Goal: Task Accomplishment & Management: Manage account settings

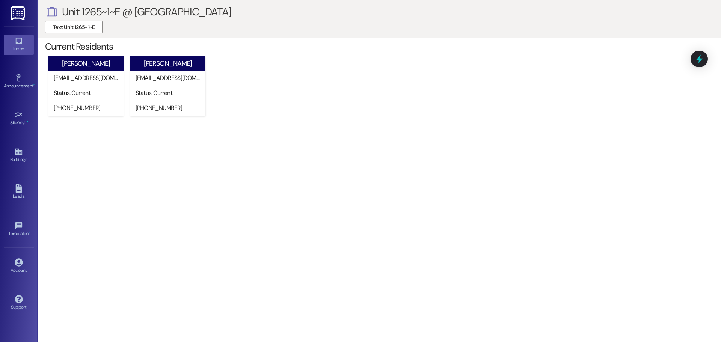
click at [20, 42] on icon at bounding box center [19, 41] width 8 height 8
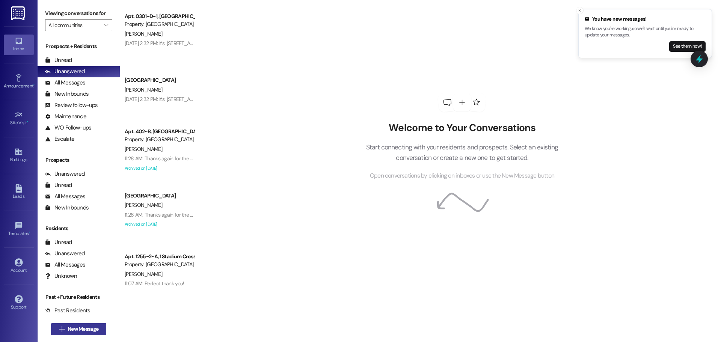
click at [71, 329] on span "New Message" at bounding box center [83, 329] width 31 height 8
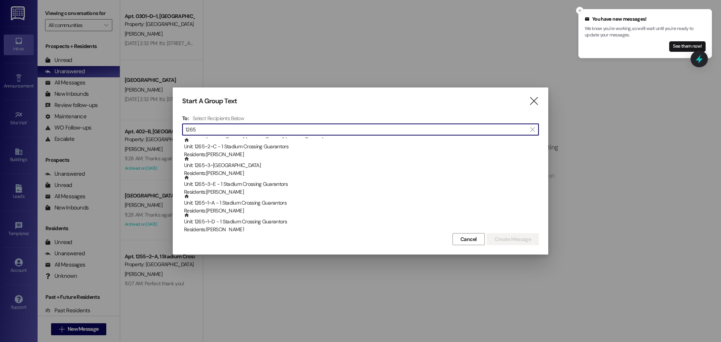
scroll to position [113, 0]
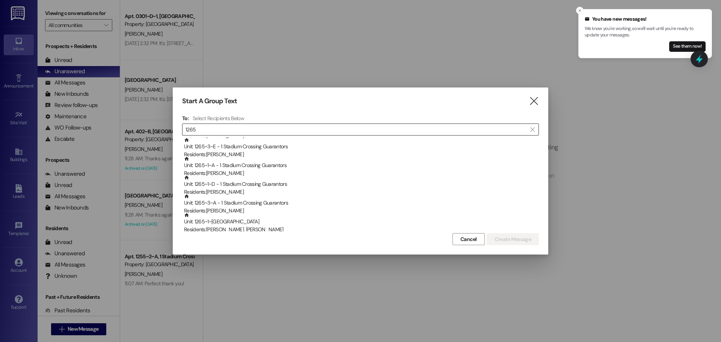
click at [215, 130] on input "1265" at bounding box center [356, 129] width 341 height 11
click at [286, 127] on input "1265" at bounding box center [356, 129] width 341 height 11
click at [262, 131] on input "1265" at bounding box center [356, 129] width 341 height 11
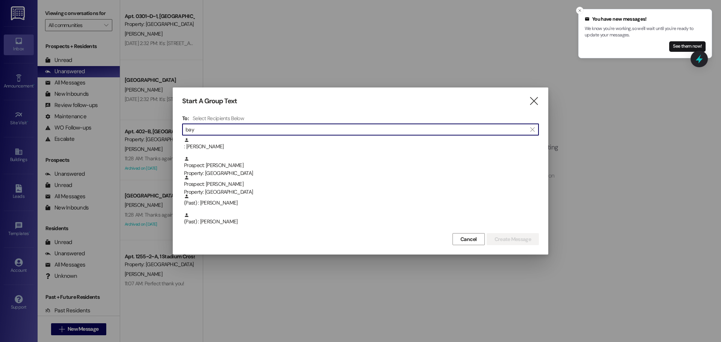
scroll to position [94, 0]
click at [229, 131] on input "baylee" at bounding box center [356, 129] width 341 height 11
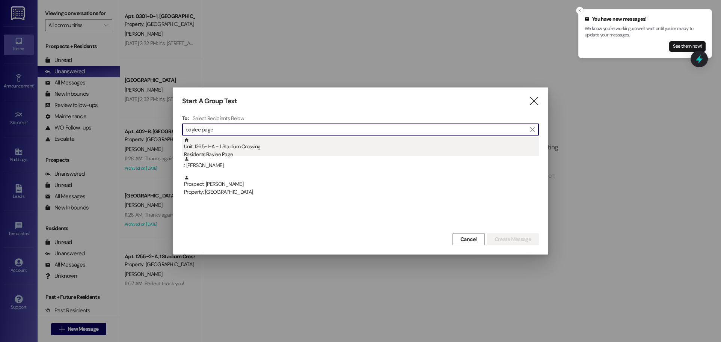
click at [232, 147] on div "Unit: 1265~1~A - 1 Stadium Crossing Residents: Baylee Page" at bounding box center [361, 147] width 355 height 21
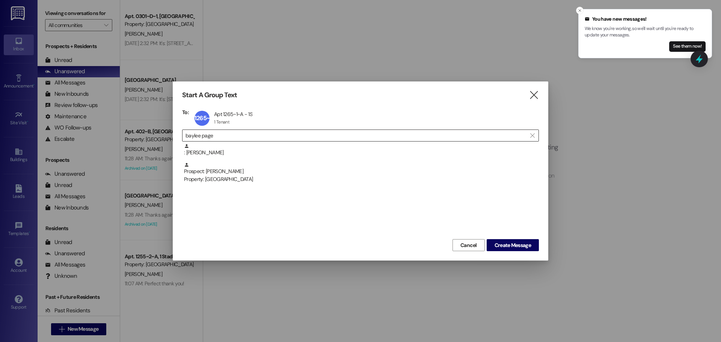
click at [222, 134] on input "baylee page" at bounding box center [356, 135] width 341 height 11
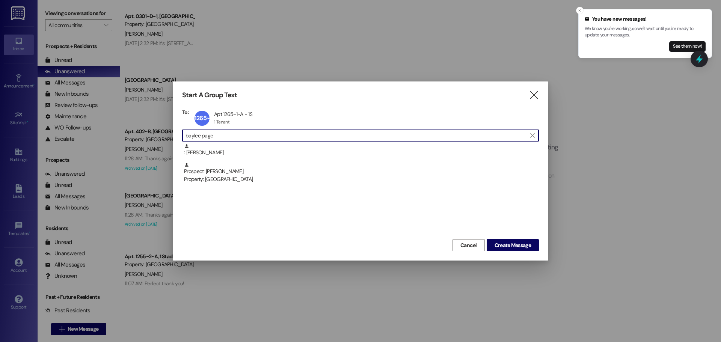
click at [222, 134] on input "baylee page" at bounding box center [356, 135] width 341 height 11
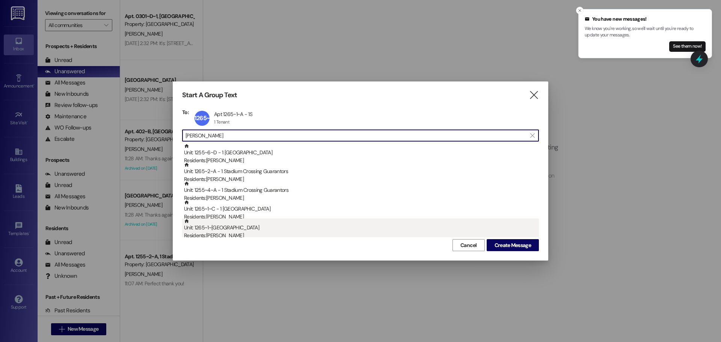
click at [230, 235] on div "Residents: Emily Knowlton" at bounding box center [361, 236] width 355 height 8
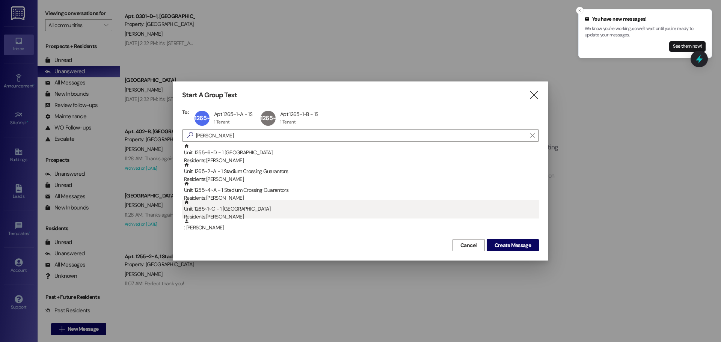
click at [229, 215] on div "Residents: Emily Fullington" at bounding box center [361, 217] width 355 height 8
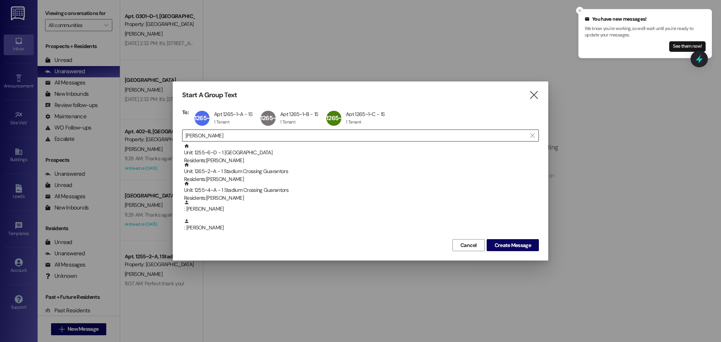
click at [231, 135] on input "emily" at bounding box center [356, 135] width 341 height 11
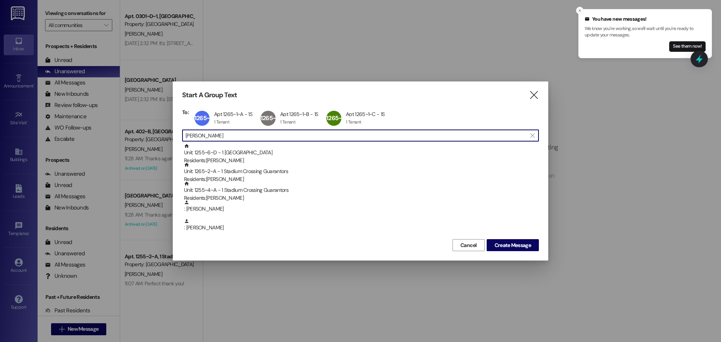
click at [231, 135] on input "emily" at bounding box center [356, 135] width 341 height 11
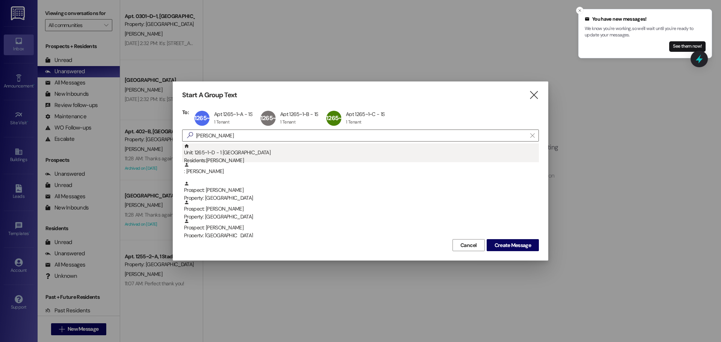
click at [241, 155] on div "Unit: 1265~1~D - 1 Stadium Crossing Residents: Gwendolyn McConkie" at bounding box center [361, 154] width 355 height 21
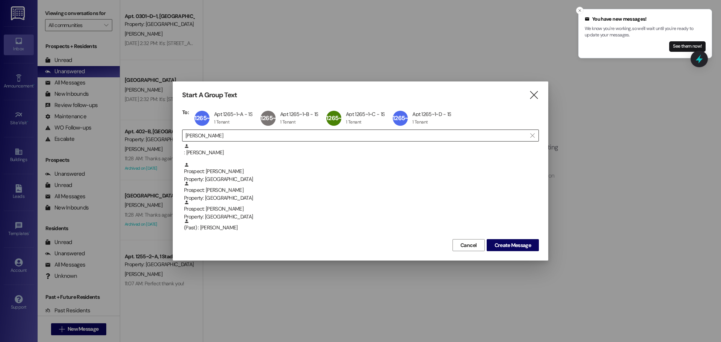
click at [224, 134] on input "gwen" at bounding box center [356, 135] width 341 height 11
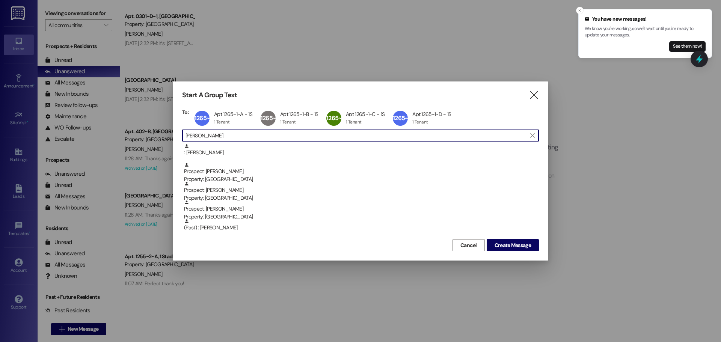
click at [224, 134] on input "gwen" at bounding box center [356, 135] width 341 height 11
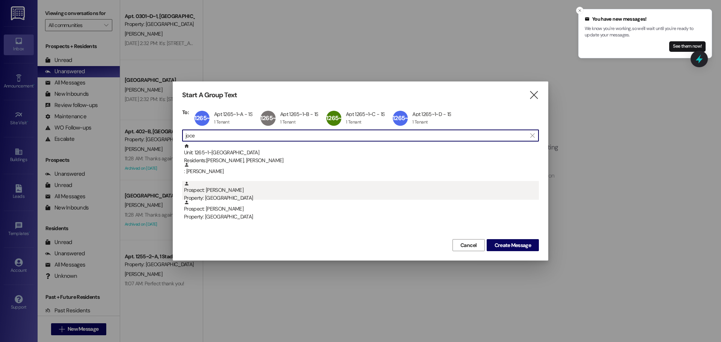
type input "joce"
click at [225, 188] on div "Prospect: Jocelyn Pugmire Property: Stadium Crossing" at bounding box center [361, 191] width 355 height 21
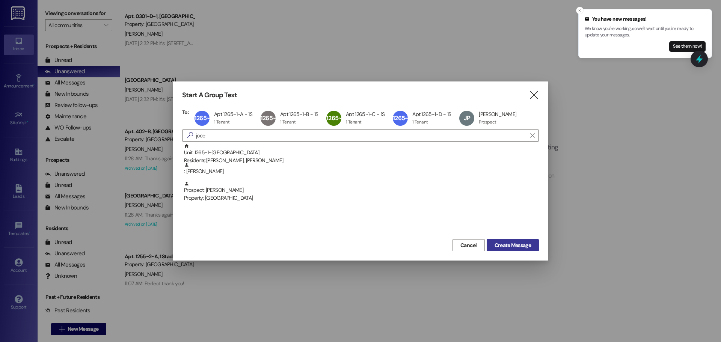
click at [498, 241] on button "Create Message" at bounding box center [513, 245] width 52 height 12
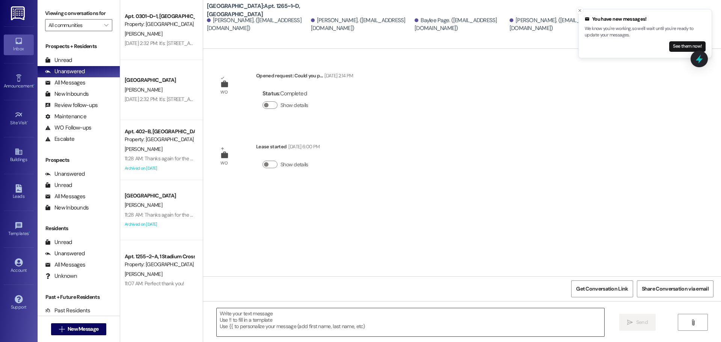
click at [261, 314] on textarea at bounding box center [411, 322] width 388 height 28
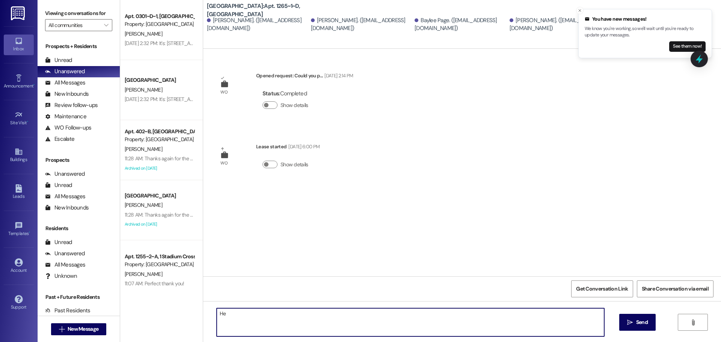
type textarea "H"
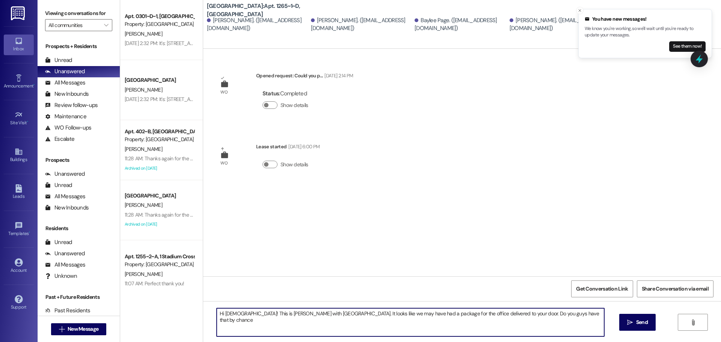
type textarea "Hi ladies! This is Angie with Stadium Crossing. It looks like we may have had a…"
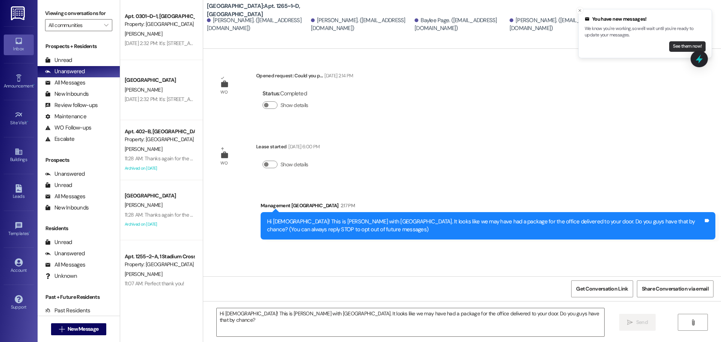
click at [687, 46] on button "See them now!" at bounding box center [687, 46] width 36 height 11
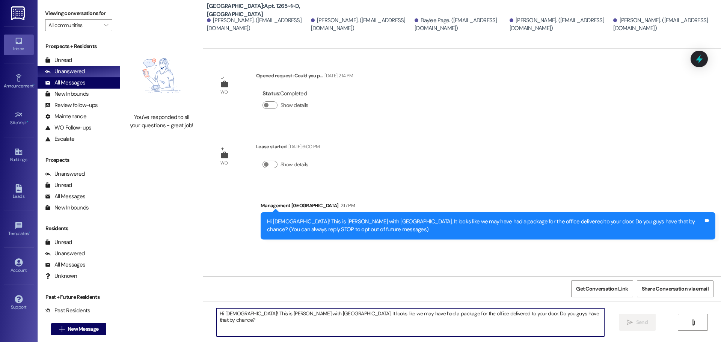
click at [63, 84] on div "All Messages" at bounding box center [65, 83] width 40 height 8
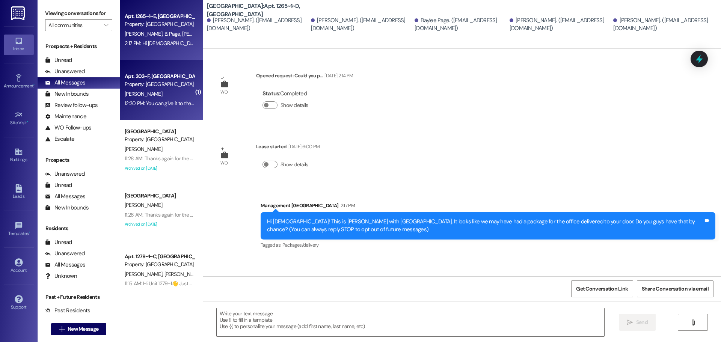
click at [150, 96] on div "[PERSON_NAME]" at bounding box center [159, 93] width 71 height 9
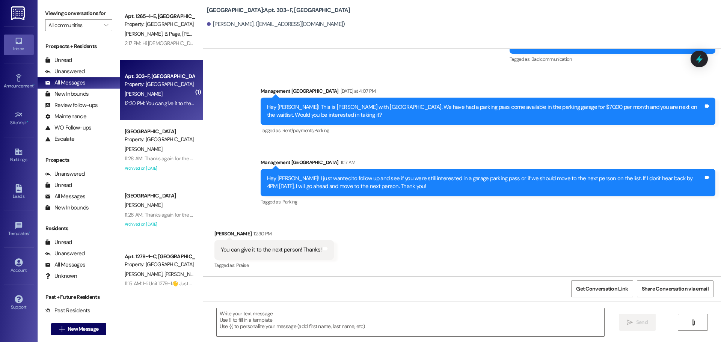
scroll to position [1163, 0]
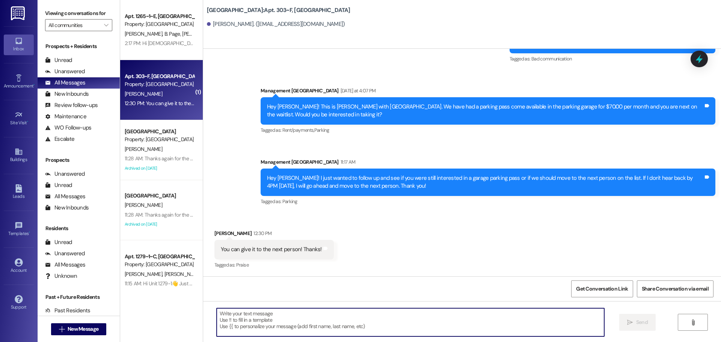
click at [273, 315] on textarea at bounding box center [411, 322] width 388 height 28
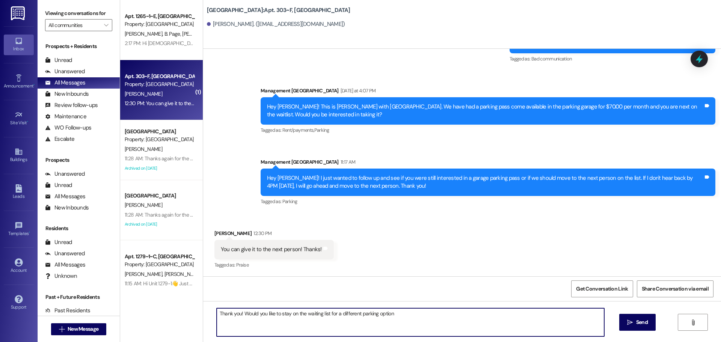
type textarea "Thank you! Would you like to stay on the waiting list for a different parking o…"
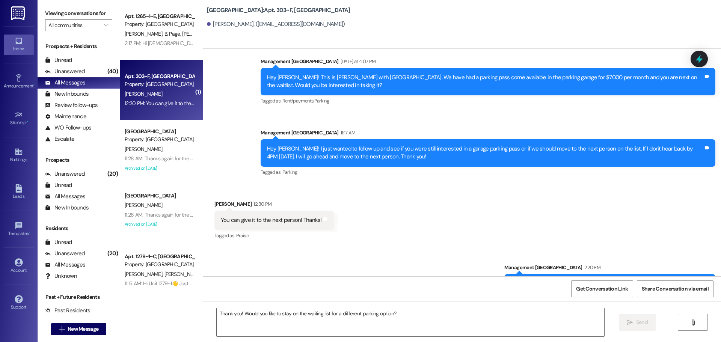
scroll to position [1215, 0]
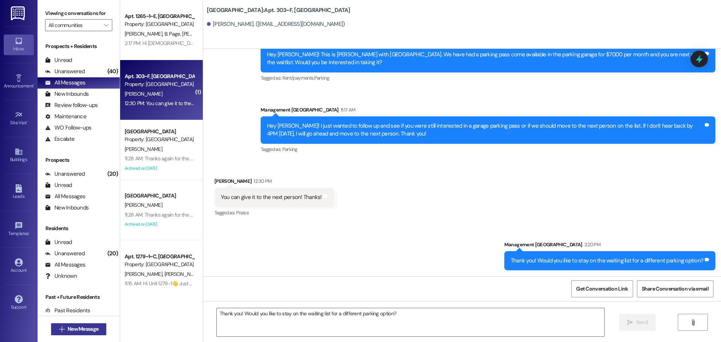
click at [68, 329] on span "New Message" at bounding box center [83, 329] width 31 height 8
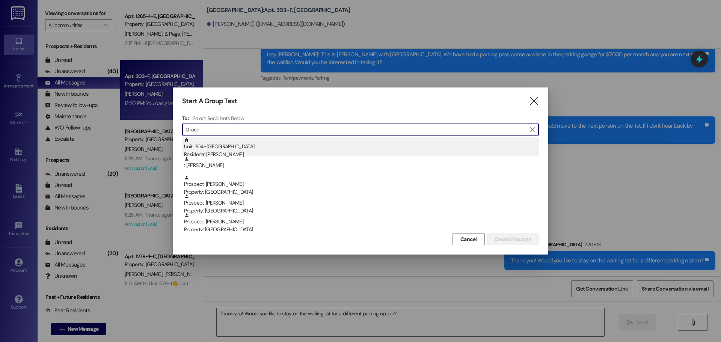
type input "Grace"
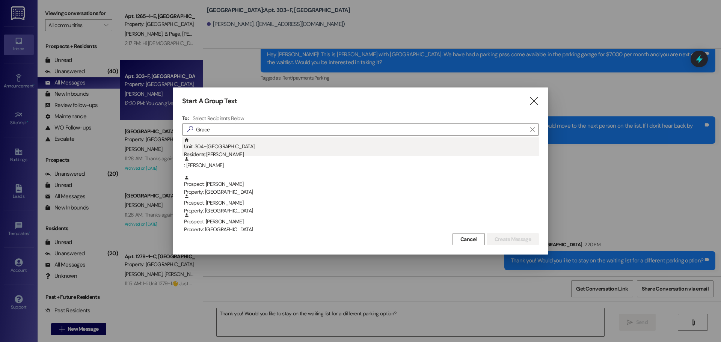
click at [222, 144] on div "Unit: 304~B - 1 Stadium Crossing Residents: Grace Carson" at bounding box center [361, 147] width 355 height 21
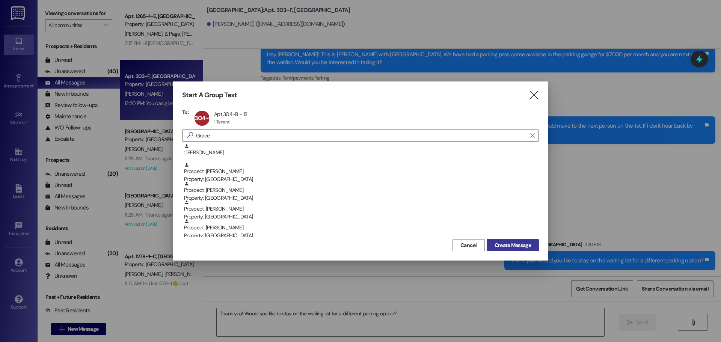
click at [521, 243] on span "Create Message" at bounding box center [513, 246] width 36 height 8
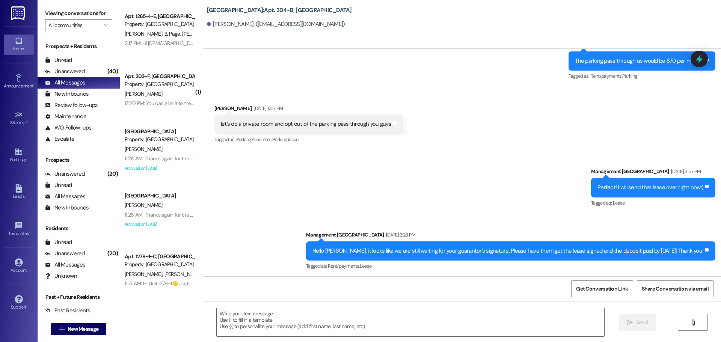
scroll to position [1385, 0]
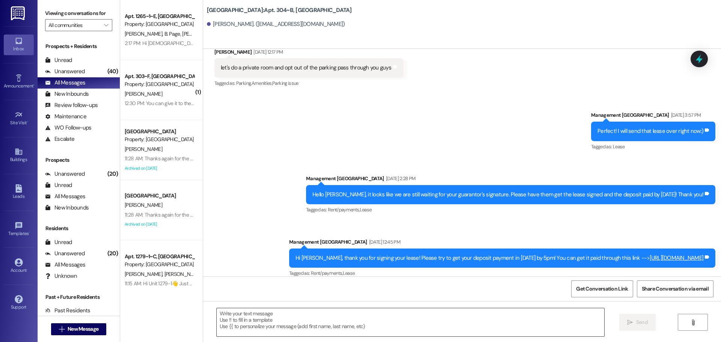
click at [350, 328] on textarea at bounding box center [411, 322] width 388 height 28
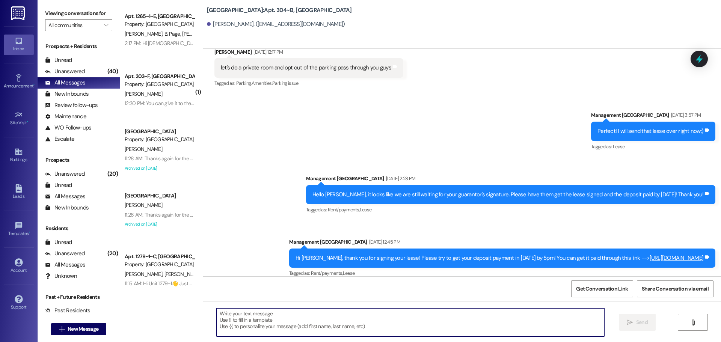
paste textarea "Hi Grace! 👋 Just letting you know a garage parking pass has opened up and you'r…"
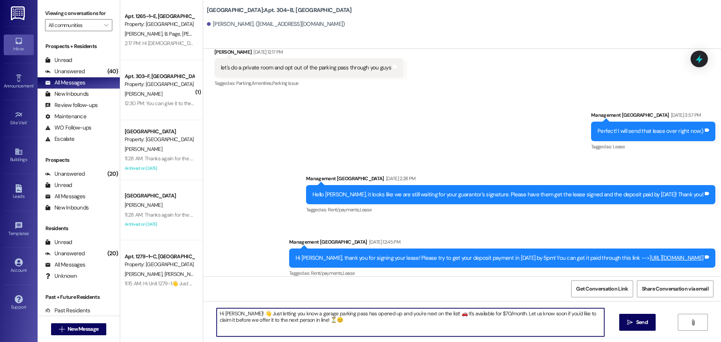
drag, startPoint x: 585, startPoint y: 311, endPoint x: 385, endPoint y: 332, distance: 200.6
click at [385, 332] on textarea "Hi Grace! 👋 Just letting you know a garage parking pass has opened up and you'r…" at bounding box center [411, 322] width 388 height 28
type textarea "Hi Grace! 👋 Just letting you know a garage parking pass has opened up and you'r…"
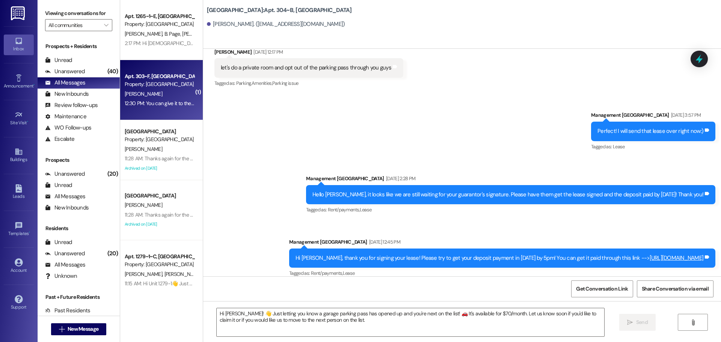
click at [148, 91] on div "[PERSON_NAME]" at bounding box center [159, 93] width 71 height 9
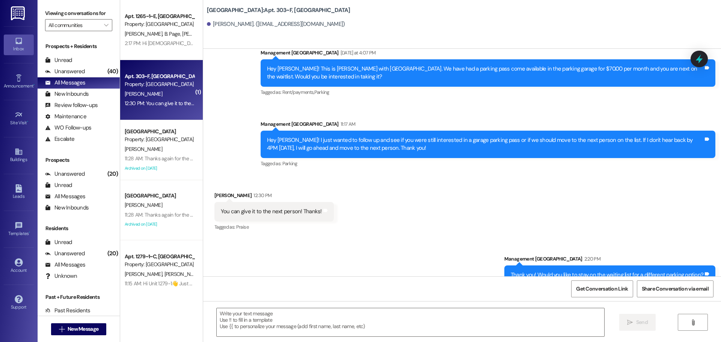
scroll to position [1227, 0]
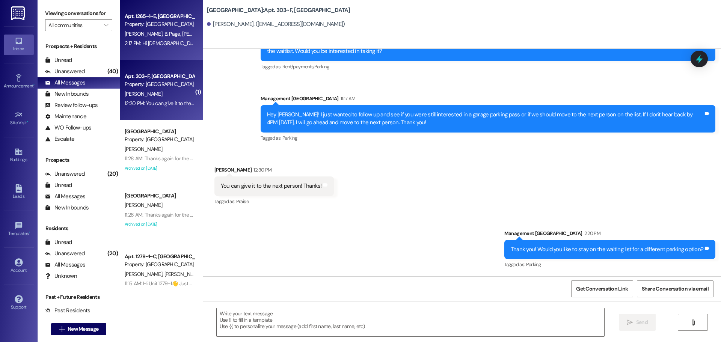
click at [160, 48] on div "2:17 PM: Hi ladies! This is Angie with Stadium Crossing. It looks like we may h…" at bounding box center [159, 43] width 71 height 9
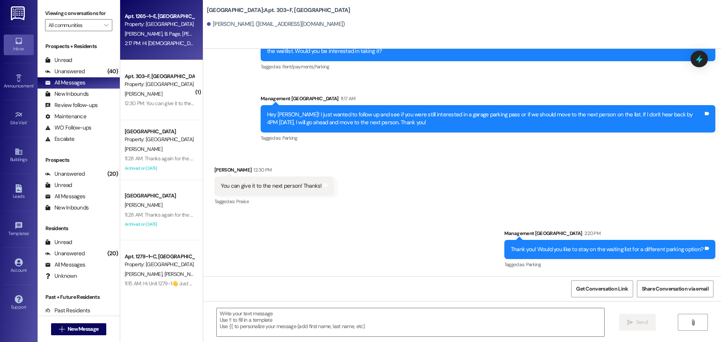
scroll to position [0, 0]
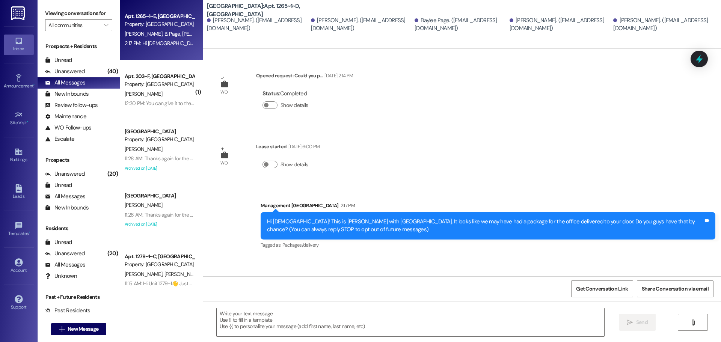
click at [66, 83] on div "All Messages" at bounding box center [65, 83] width 40 height 8
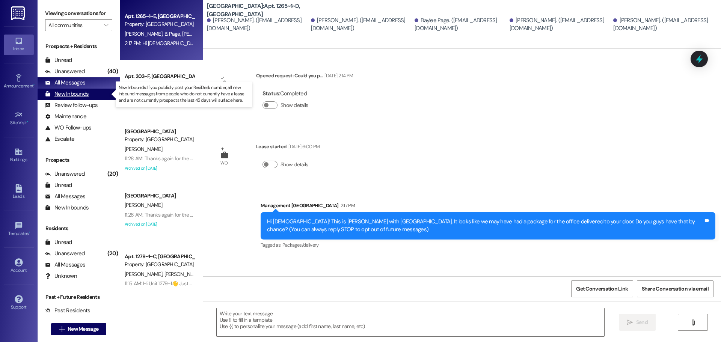
click at [67, 89] on div "New Inbounds (0)" at bounding box center [79, 94] width 82 height 11
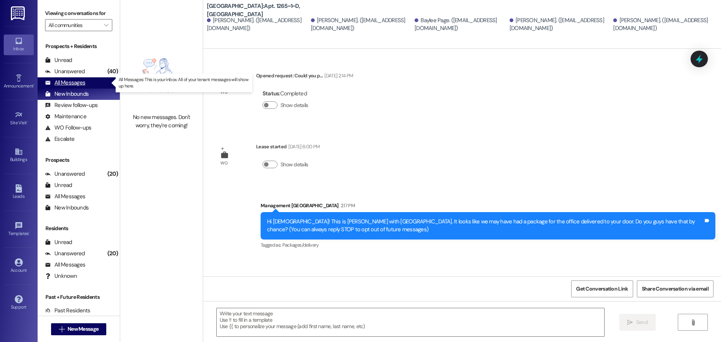
click at [59, 83] on div "All Messages" at bounding box center [65, 83] width 40 height 8
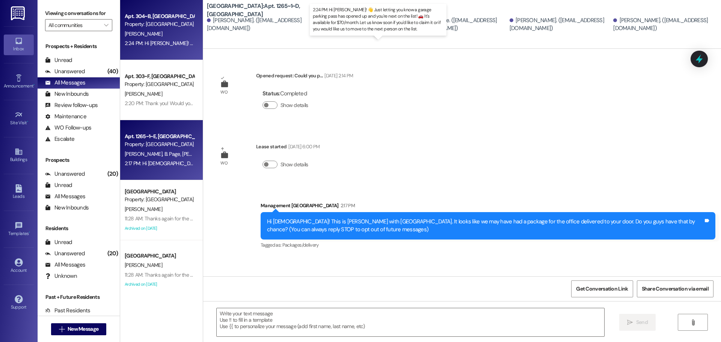
click at [139, 44] on div "2:24 PM: Hi Grace! 👋 Just letting you know a garage parking pass has opened up …" at bounding box center [396, 43] width 543 height 7
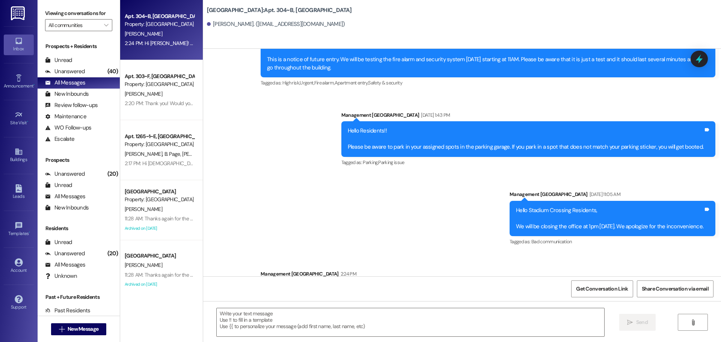
scroll to position [1748, 0]
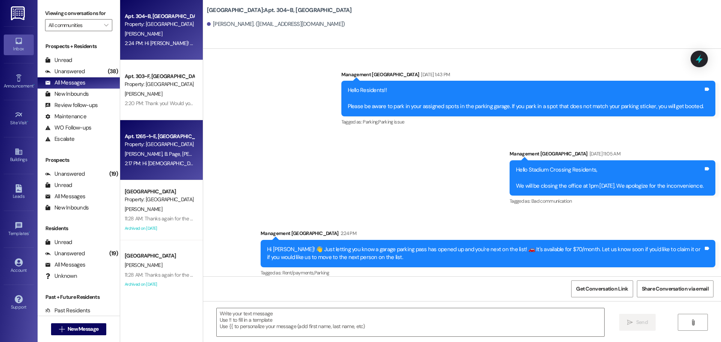
click at [144, 160] on div "2:17 PM: Hi ladies! This is Angie with Stadium Crossing. It looks like we may h…" at bounding box center [407, 163] width 564 height 7
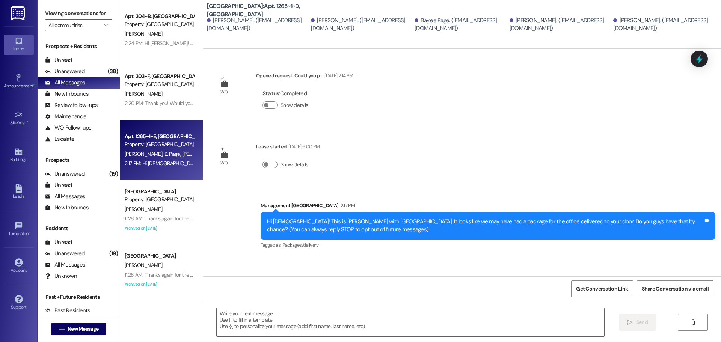
scroll to position [0, 0]
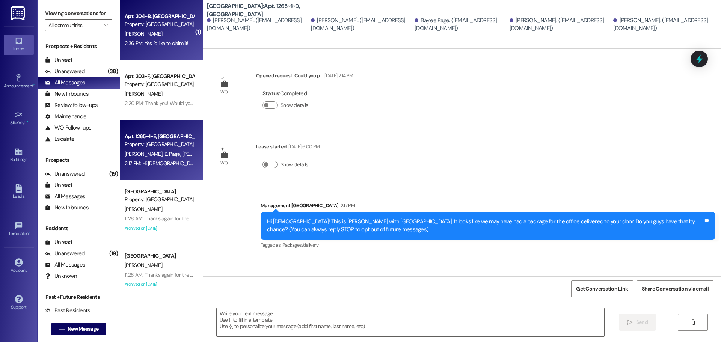
click at [154, 38] on div "[PERSON_NAME]" at bounding box center [159, 33] width 71 height 9
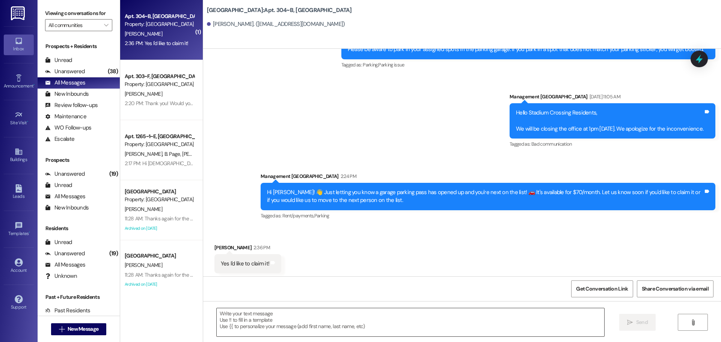
scroll to position [1811, 0]
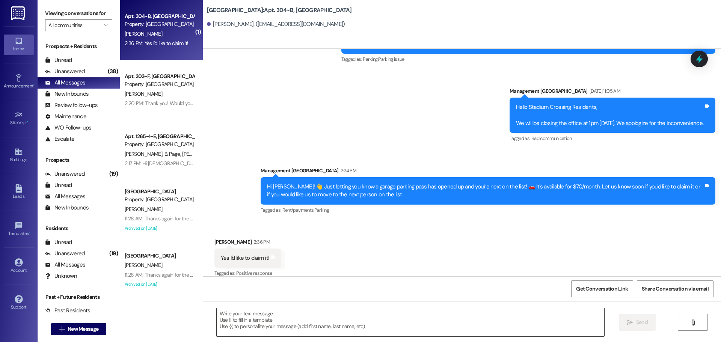
click at [260, 317] on textarea at bounding box center [411, 322] width 388 height 28
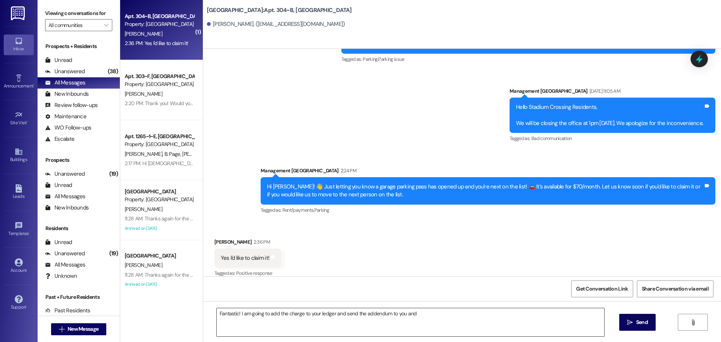
drag, startPoint x: 414, startPoint y: 312, endPoint x: 437, endPoint y: 309, distance: 23.9
click at [414, 312] on textarea "Fantastic! I am going to add the charge to your ledger and send the addendum to…" at bounding box center [411, 322] width 388 height 28
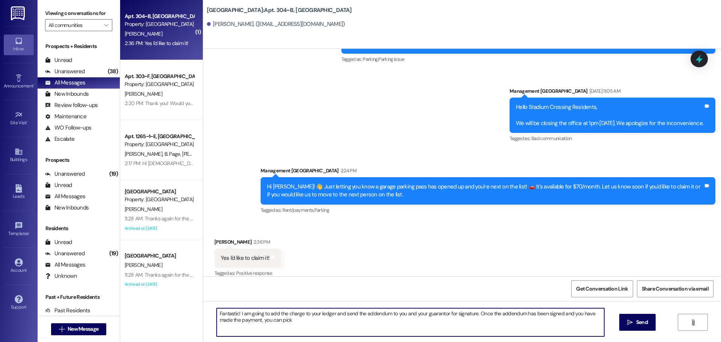
drag, startPoint x: 472, startPoint y: 314, endPoint x: 493, endPoint y: 334, distance: 29.0
click at [493, 334] on textarea "Fantastic! I am going to add the charge to your ledger and send the addendum to…" at bounding box center [411, 322] width 388 height 28
drag, startPoint x: 476, startPoint y: 316, endPoint x: 237, endPoint y: 313, distance: 238.6
click at [237, 313] on textarea "Fantastic! I am going to add the charge to your ledger and send the addendum to…" at bounding box center [411, 322] width 388 height 28
click at [497, 316] on textarea "Fantastic! I am going to add the charge to your ledger and send the addendum to…" at bounding box center [411, 322] width 388 height 28
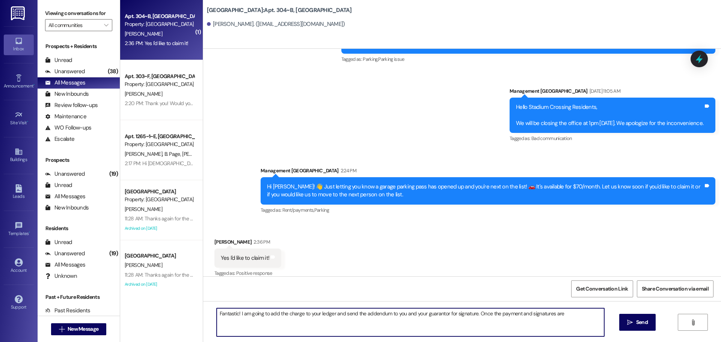
drag, startPoint x: 567, startPoint y: 314, endPoint x: 235, endPoint y: 320, distance: 331.4
click at [235, 320] on textarea "Fantastic! I am going to add the charge to your ledger and send the addendum to…" at bounding box center [411, 322] width 388 height 28
drag, startPoint x: 444, startPoint y: 314, endPoint x: 473, endPoint y: 314, distance: 28.6
click at [444, 314] on textarea "Fantastic! I just added the charge to your ledger and sent the addendum to you …" at bounding box center [411, 322] width 388 height 28
type textarea "Fantastic! I just added the charge to your ledger and sent the addendum to you …"
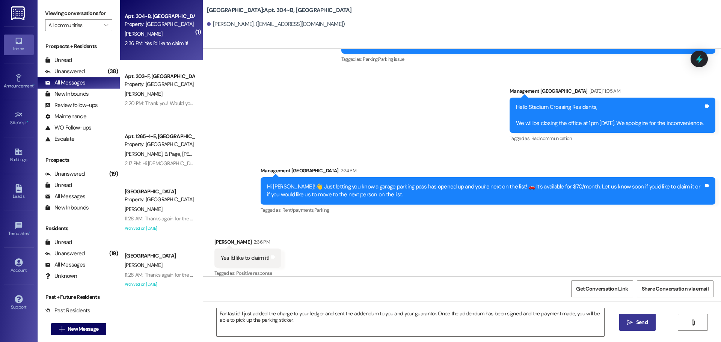
click at [638, 325] on span "Send" at bounding box center [642, 323] width 12 height 8
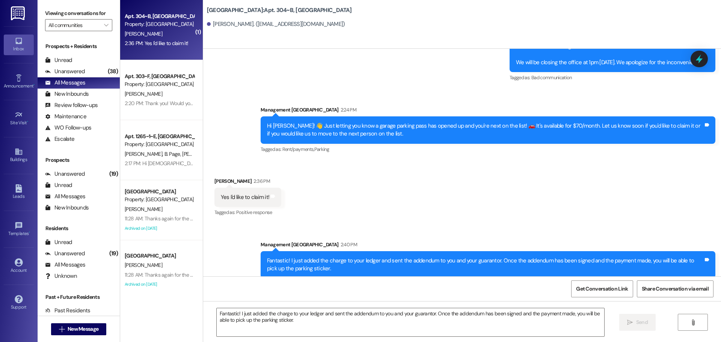
click at [212, 234] on div "Sent via SMS Management Stadium Crossing 2:40 PM Fantastic! I just added the ch…" at bounding box center [462, 254] width 518 height 60
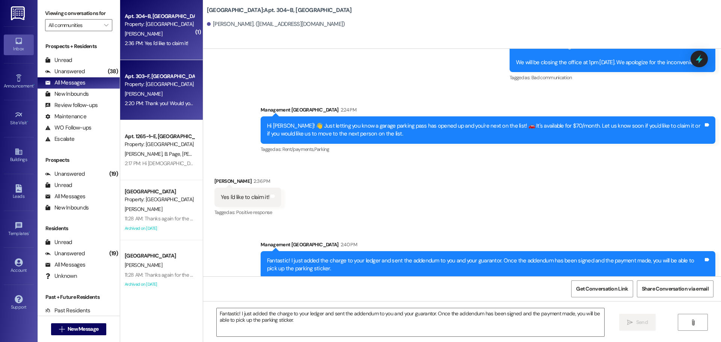
click at [150, 85] on div "Property: [GEOGRAPHIC_DATA]" at bounding box center [159, 84] width 69 height 8
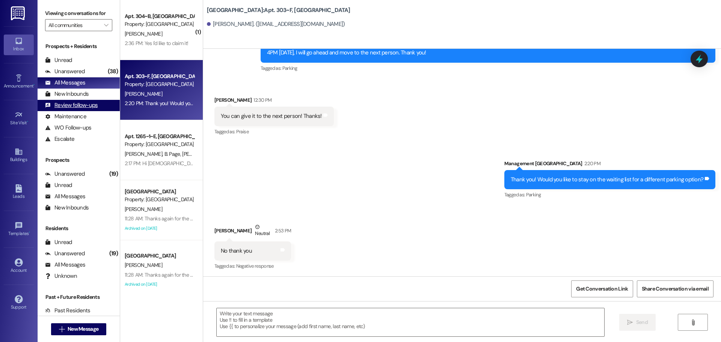
scroll to position [1298, 0]
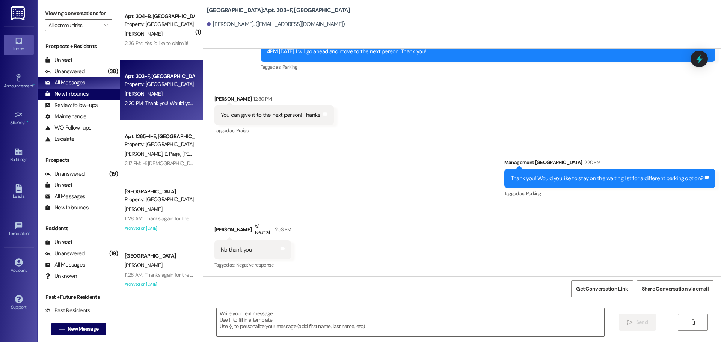
click at [66, 92] on div "New Inbounds" at bounding box center [67, 94] width 44 height 8
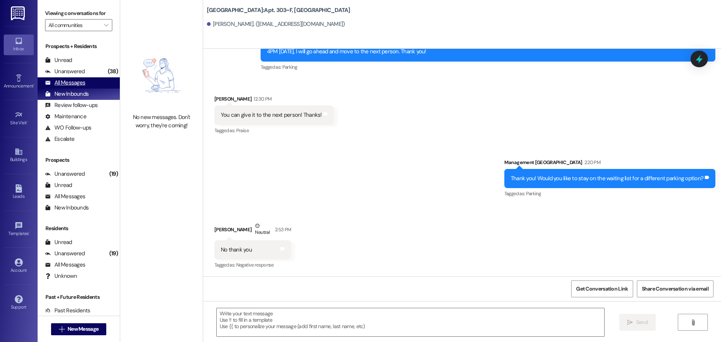
click at [71, 81] on div "All Messages" at bounding box center [65, 83] width 40 height 8
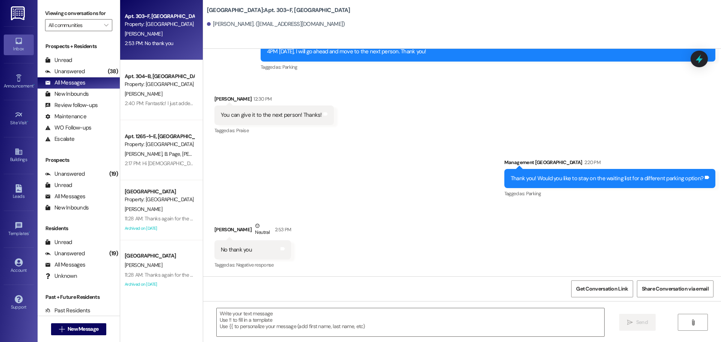
scroll to position [1298, 0]
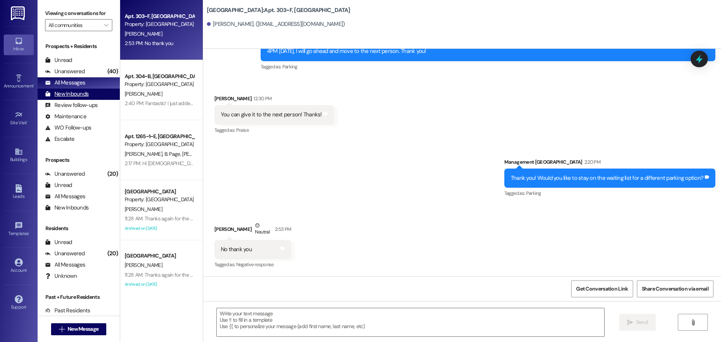
click at [73, 92] on div "New Inbounds" at bounding box center [67, 94] width 44 height 8
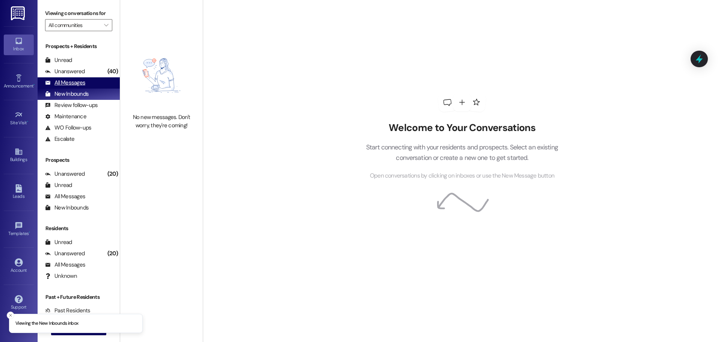
click at [73, 77] on div "All Messages (undefined)" at bounding box center [79, 82] width 82 height 11
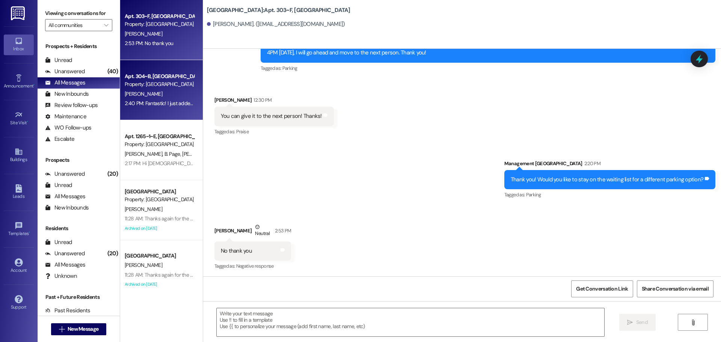
scroll to position [1298, 0]
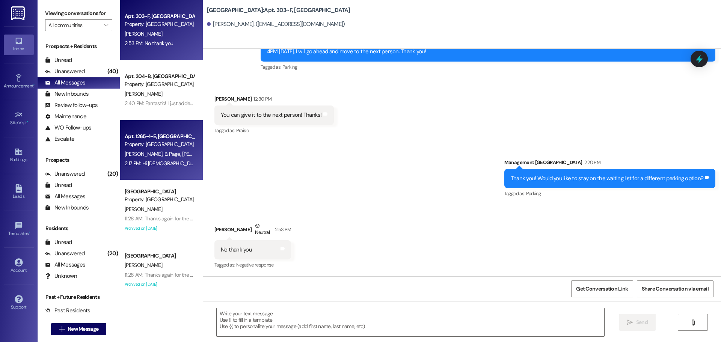
click at [160, 167] on div "2:17 PM: Hi ladies! This is Angie with Stadium Crossing. It looks like we may h…" at bounding box center [159, 163] width 71 height 9
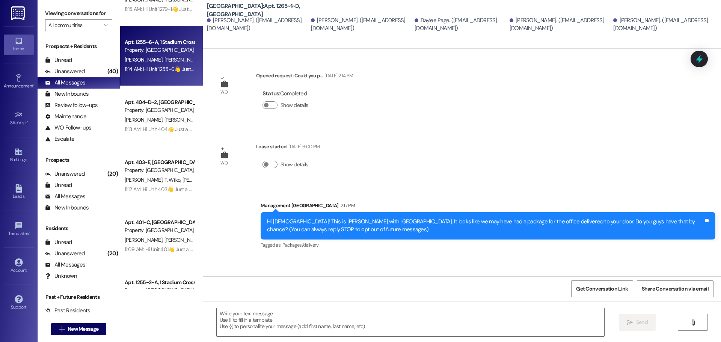
scroll to position [338, 0]
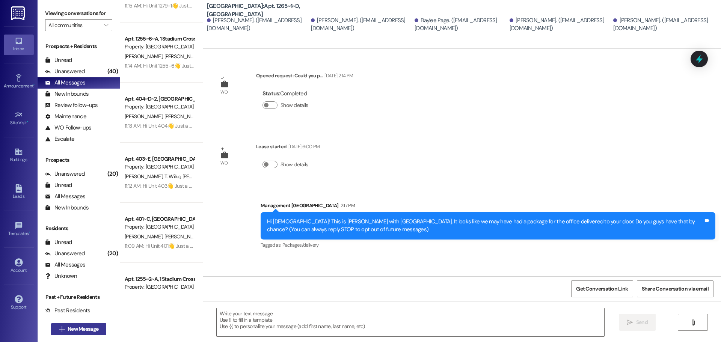
click at [82, 326] on span "New Message" at bounding box center [83, 329] width 31 height 8
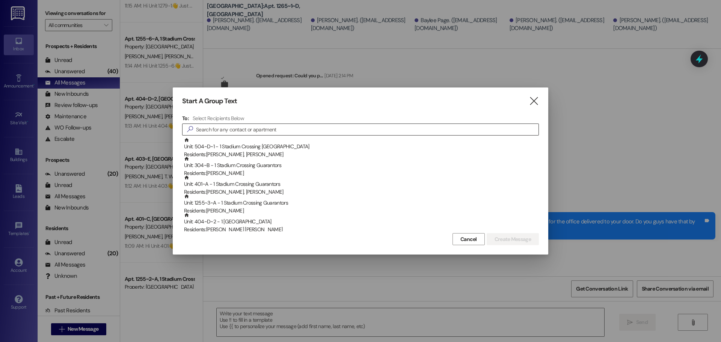
click at [234, 127] on input at bounding box center [367, 129] width 343 height 11
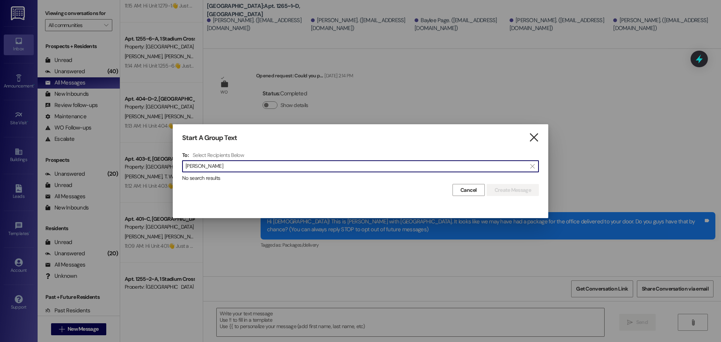
type input "[PERSON_NAME]"
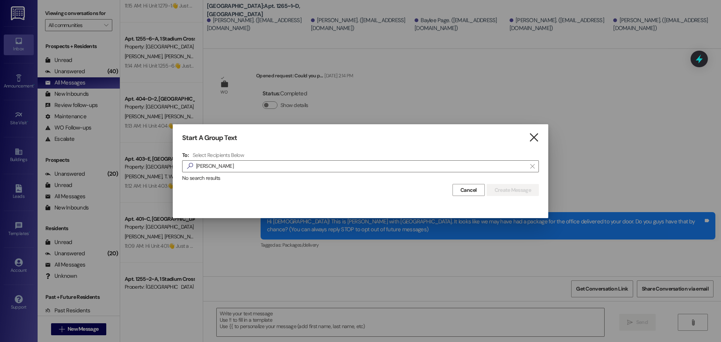
click at [538, 135] on icon "" at bounding box center [534, 138] width 10 height 8
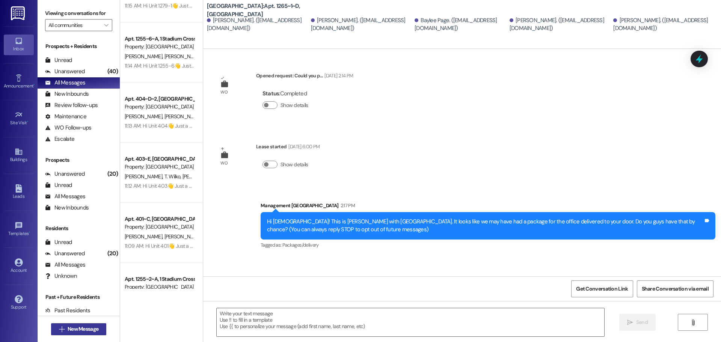
click at [92, 332] on span "New Message" at bounding box center [83, 329] width 31 height 8
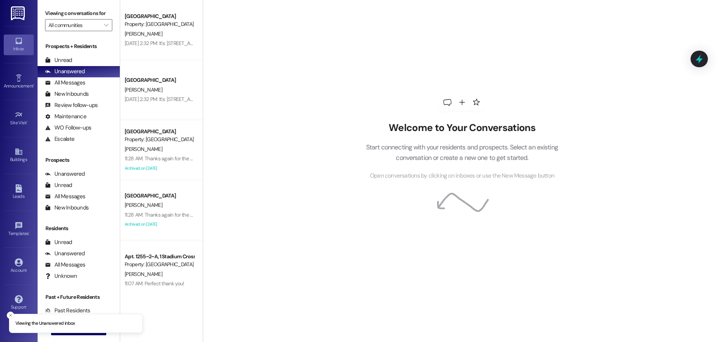
drag, startPoint x: 9, startPoint y: 313, endPoint x: 25, endPoint y: 277, distance: 39.0
click at [9, 313] on icon "Close toast" at bounding box center [10, 315] width 5 height 5
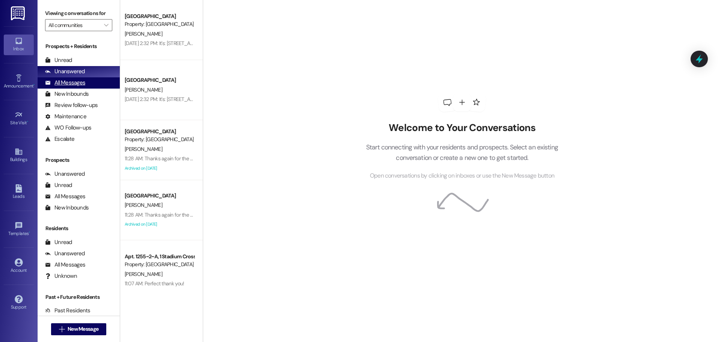
click at [66, 79] on div "All Messages (undefined)" at bounding box center [79, 82] width 82 height 11
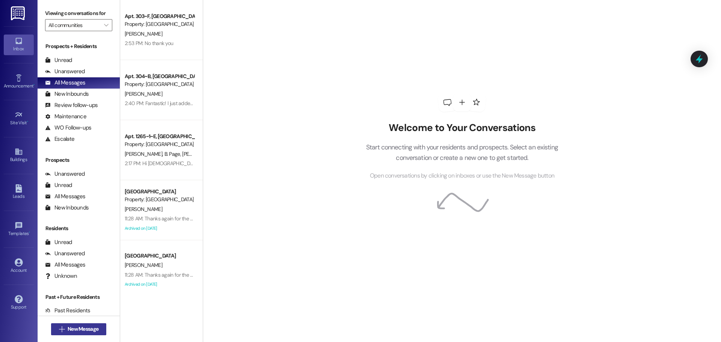
click at [76, 330] on span "New Message" at bounding box center [83, 329] width 31 height 8
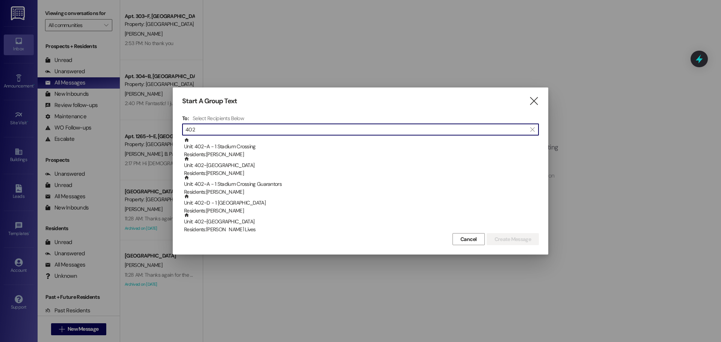
click at [409, 125] on input "402" at bounding box center [356, 129] width 341 height 11
type input "402"
click at [534, 131] on icon "" at bounding box center [532, 130] width 4 height 6
click at [210, 127] on input "[PERSON_NAME]" at bounding box center [356, 129] width 341 height 11
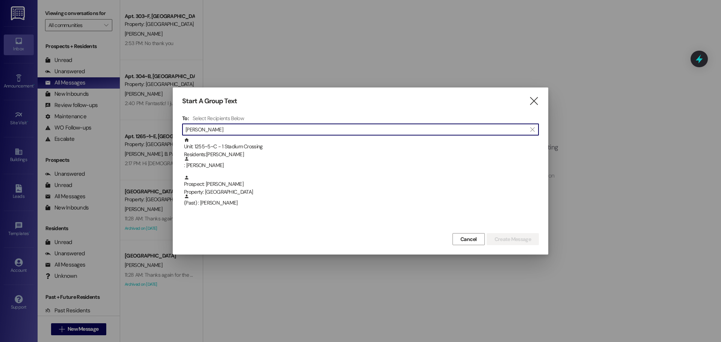
type input "[PERSON_NAME]"
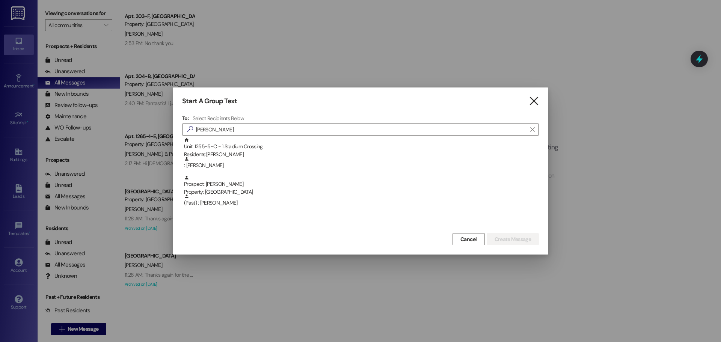
drag, startPoint x: 536, startPoint y: 95, endPoint x: 535, endPoint y: 103, distance: 7.2
click at [536, 95] on div "Start A Group Text  To: Select Recipients Below  gavin  Unit: 1255~5~C - 1 S…" at bounding box center [361, 171] width 376 height 167
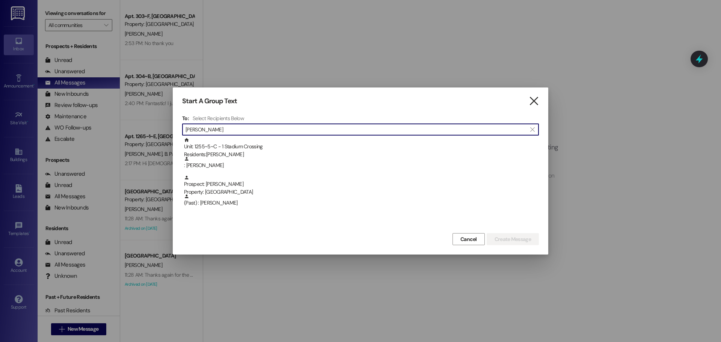
click at [535, 103] on icon "" at bounding box center [534, 101] width 10 height 8
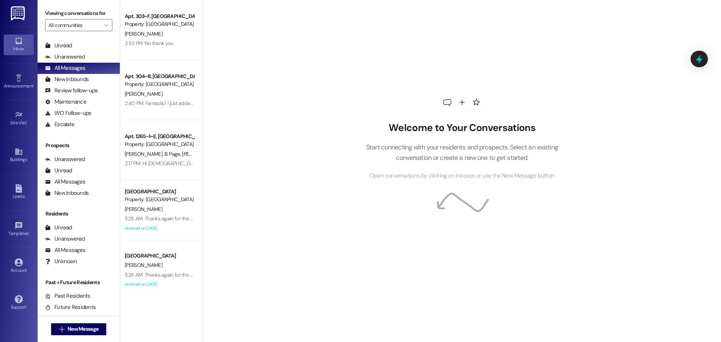
scroll to position [27, 0]
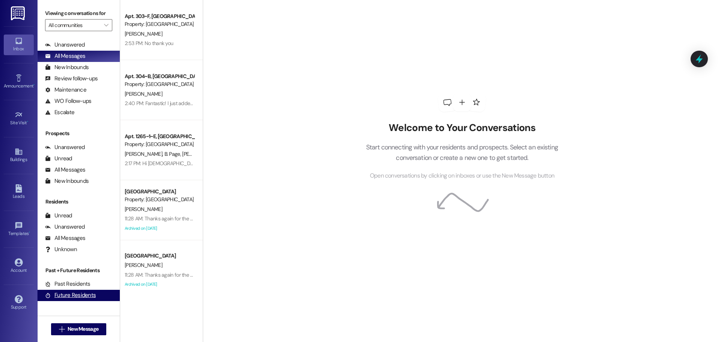
click at [79, 292] on div "Future Residents" at bounding box center [70, 296] width 51 height 8
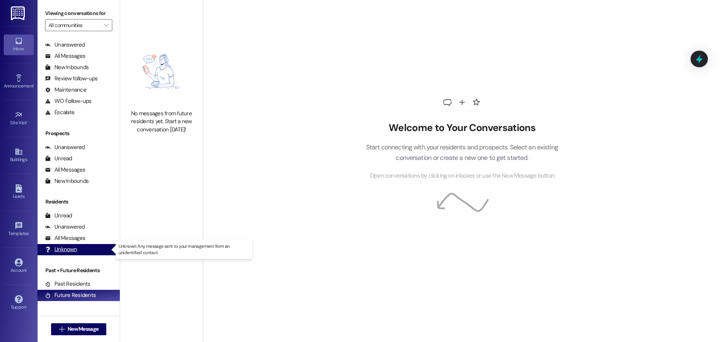
click at [69, 249] on div "Unknown" at bounding box center [61, 250] width 32 height 8
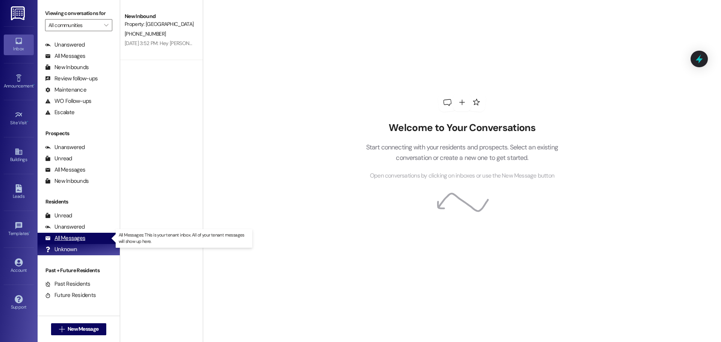
click at [66, 240] on div "All Messages" at bounding box center [65, 238] width 40 height 8
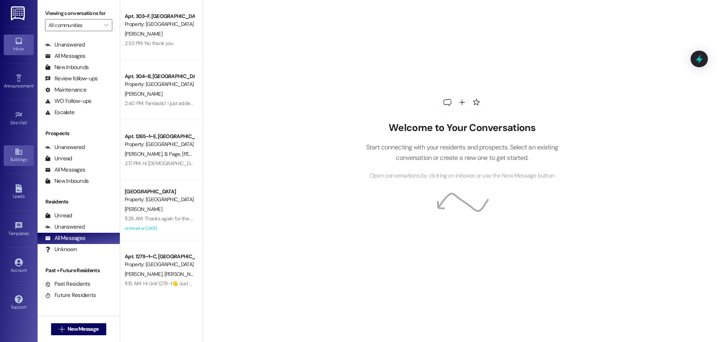
click at [12, 161] on div "Buildings" at bounding box center [19, 160] width 38 height 8
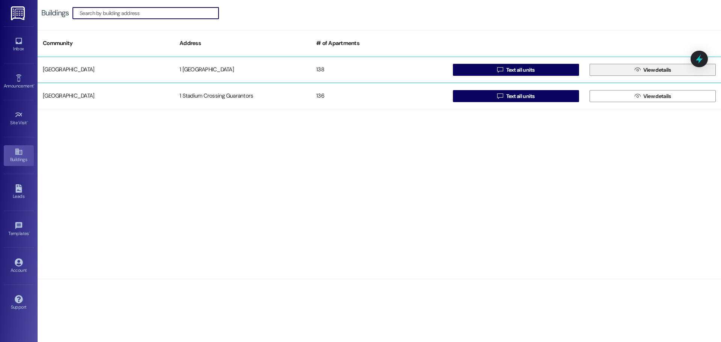
click at [628, 71] on button " View details" at bounding box center [653, 70] width 126 height 12
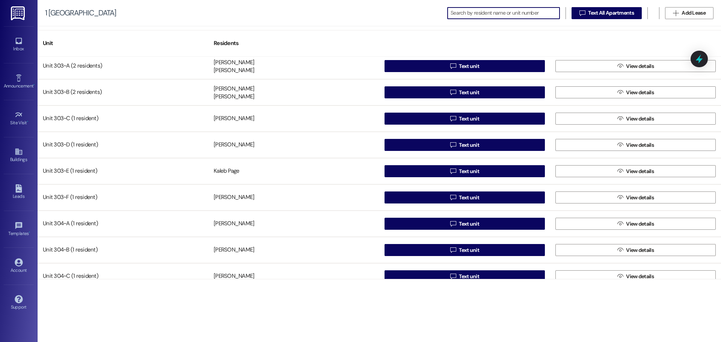
scroll to position [2442, 0]
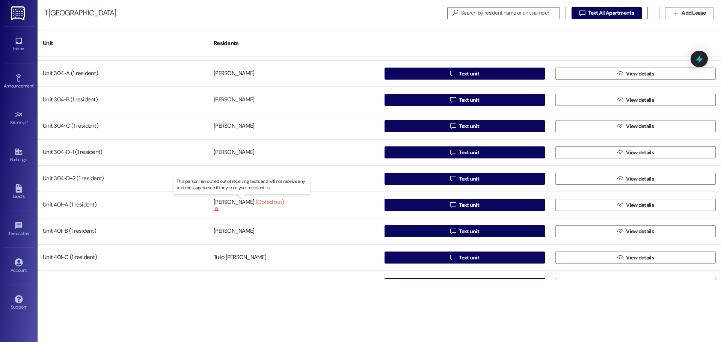
click at [251, 204] on div "(Opted out) This person has opted out of receiving texts and will not receive a…" at bounding box center [249, 205] width 70 height 14
click at [637, 206] on span "View details" at bounding box center [640, 205] width 28 height 8
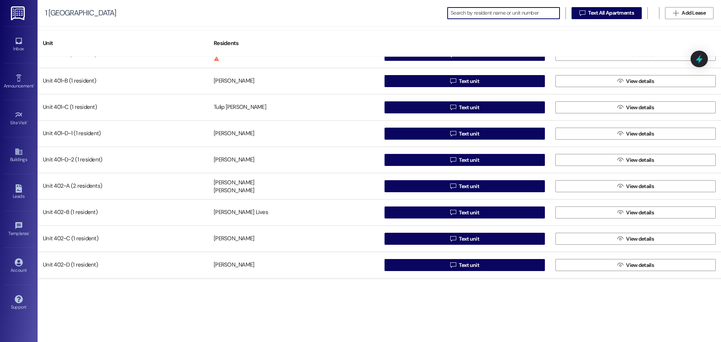
scroll to position [2555, 0]
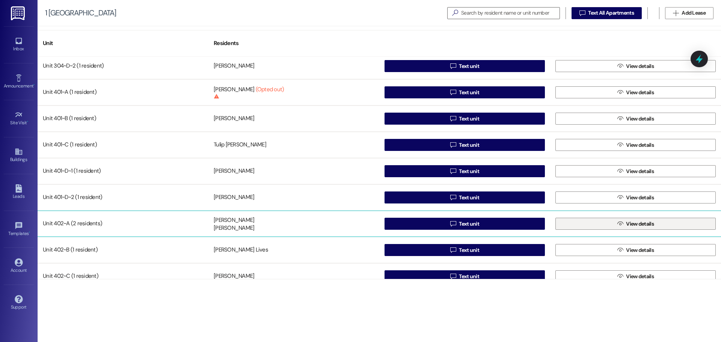
click at [638, 225] on span "View details" at bounding box center [640, 224] width 28 height 8
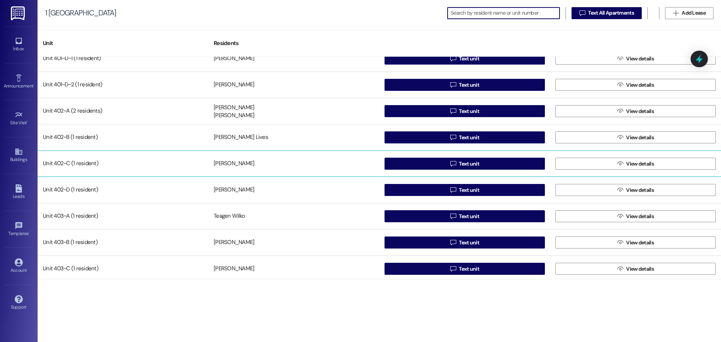
scroll to position [2592, 0]
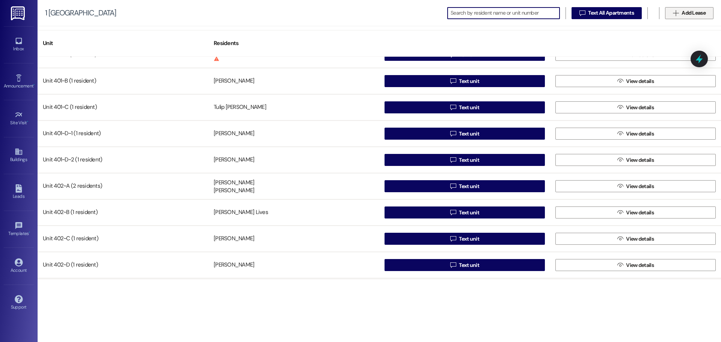
click at [695, 18] on button " Add Lease" at bounding box center [689, 13] width 48 height 12
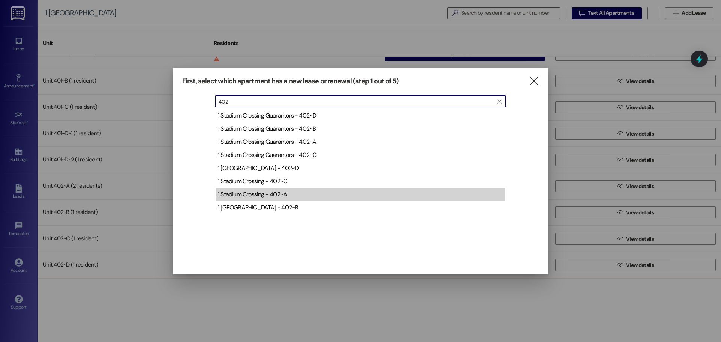
type input "402"
click at [279, 197] on div "1 Stadium Crossing - 402~A" at bounding box center [252, 194] width 69 height 8
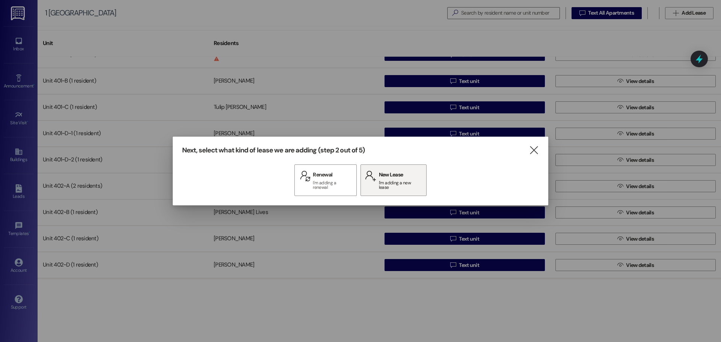
click at [413, 172] on span "New Lease" at bounding box center [400, 175] width 43 height 8
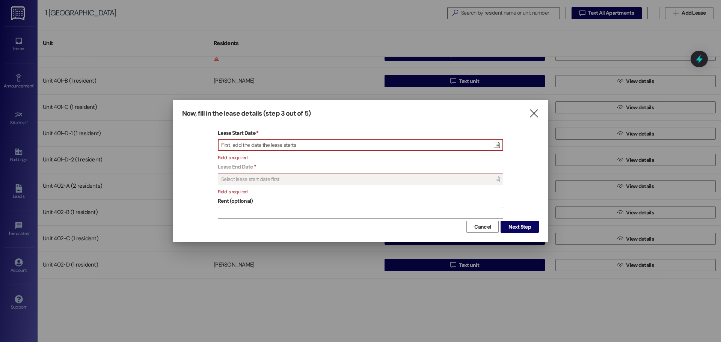
click at [498, 144] on icon "" at bounding box center [496, 144] width 9 height 11
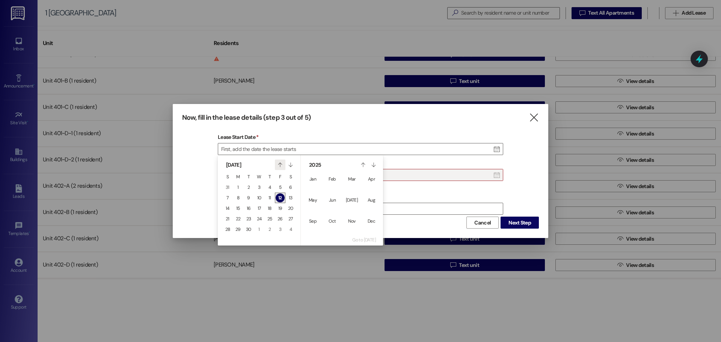
click at [283, 161] on button "" at bounding box center [280, 165] width 11 height 11
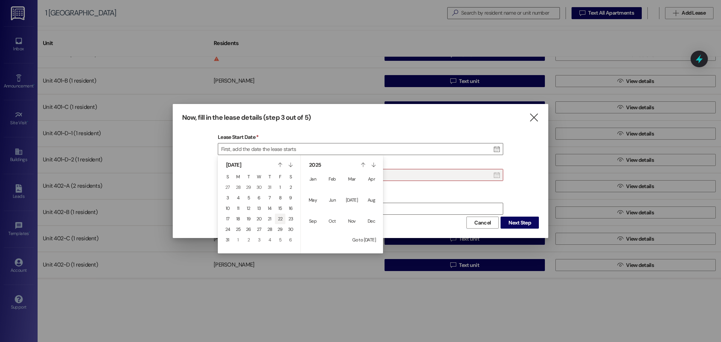
click at [283, 218] on span "22" at bounding box center [280, 219] width 5 height 6
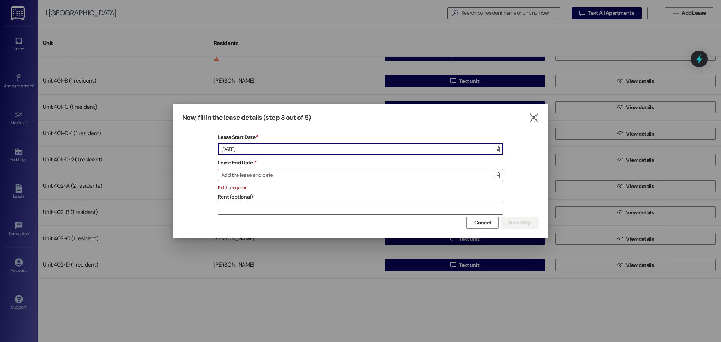
click at [266, 175] on span "Add the lease end date" at bounding box center [247, 175] width 52 height 7
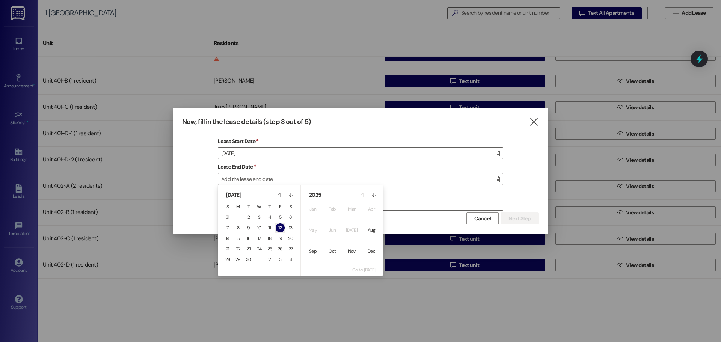
click at [241, 197] on span "[DATE]" at bounding box center [233, 195] width 15 height 7
click at [322, 196] on button "2025" at bounding box center [331, 195] width 53 height 11
click at [333, 206] on button "2026" at bounding box center [332, 209] width 15 height 15
click at [368, 226] on button "Aug" at bounding box center [371, 230] width 15 height 15
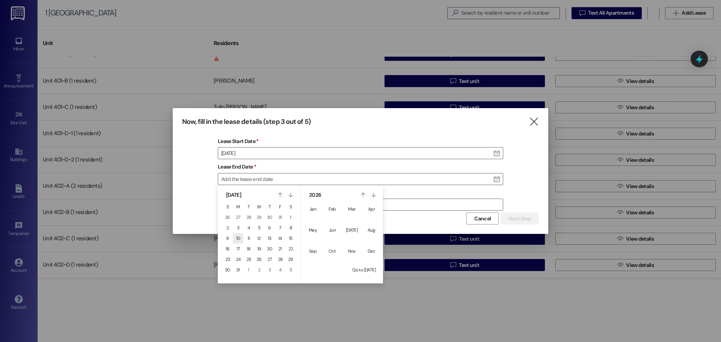
click at [239, 238] on span "10" at bounding box center [238, 239] width 4 height 6
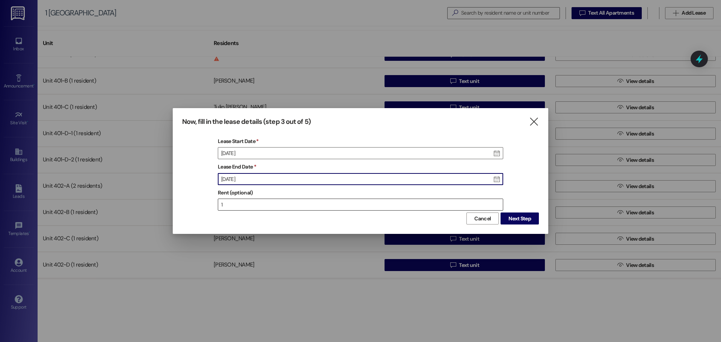
click at [499, 204] on input "1" at bounding box center [360, 204] width 285 height 11
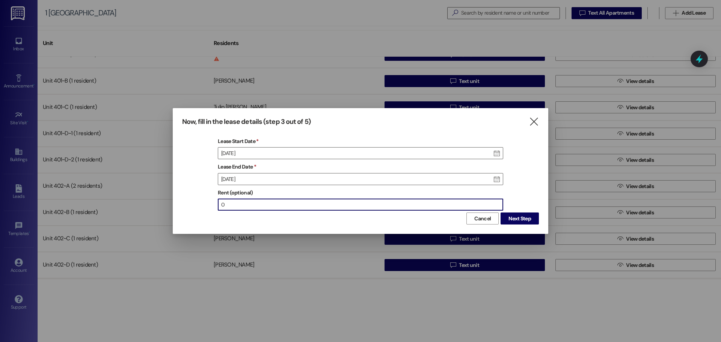
type input "0"
click at [499, 207] on input "0" at bounding box center [360, 204] width 285 height 11
drag, startPoint x: 311, startPoint y: 220, endPoint x: 421, endPoint y: 202, distance: 111.6
click at [311, 220] on div "Cancel Next Step" at bounding box center [360, 218] width 357 height 14
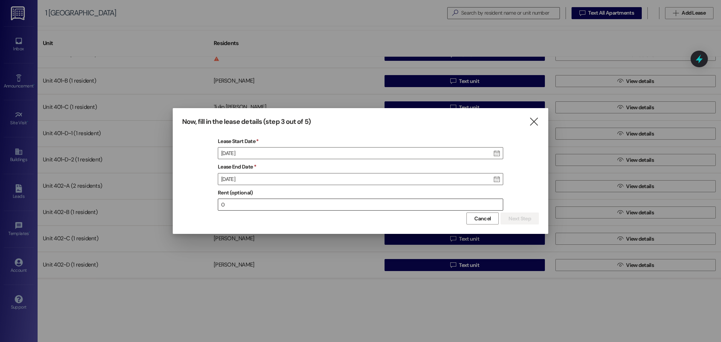
click at [297, 205] on input "0" at bounding box center [360, 204] width 285 height 11
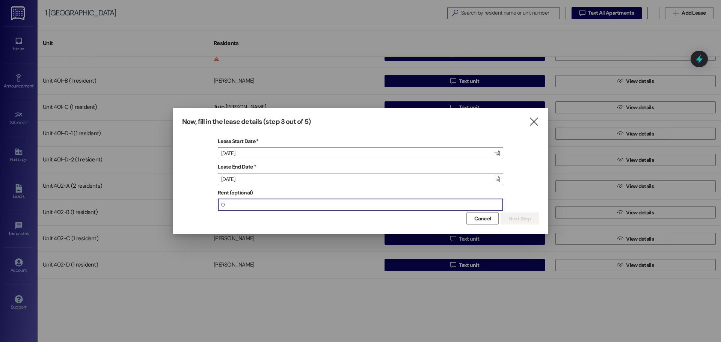
click at [388, 164] on label "Lease End Date" at bounding box center [361, 167] width 286 height 12
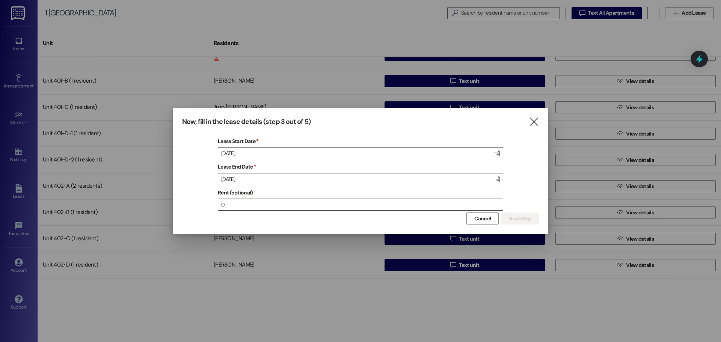
click at [312, 202] on input "0" at bounding box center [360, 204] width 285 height 11
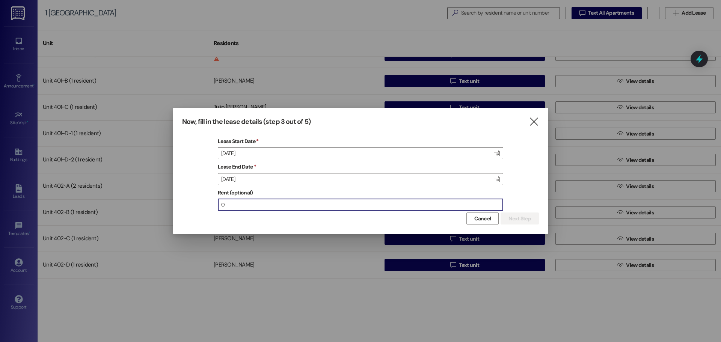
click at [312, 202] on input "0" at bounding box center [360, 204] width 285 height 11
click at [520, 213] on button "Next Step" at bounding box center [520, 219] width 38 height 12
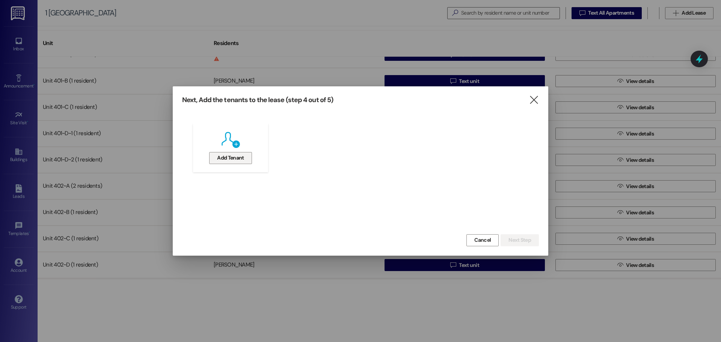
click at [236, 154] on span "Add Tenant" at bounding box center [230, 158] width 27 height 8
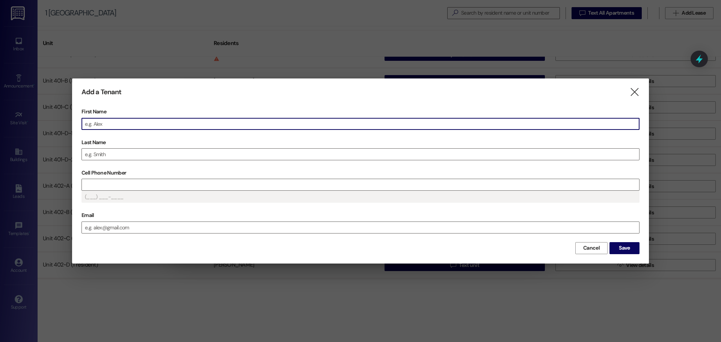
click at [255, 123] on input "First Name" at bounding box center [360, 123] width 557 height 11
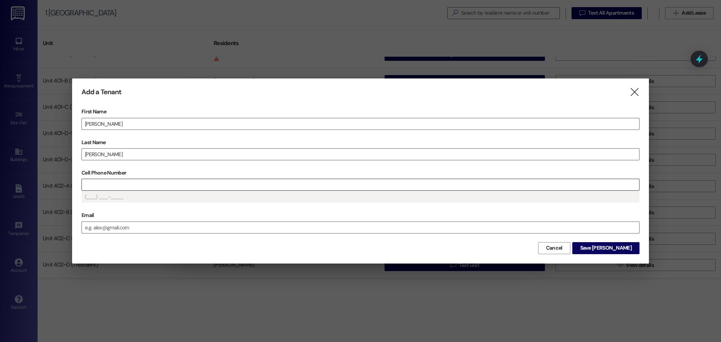
click at [109, 190] on input "Cell Phone Number" at bounding box center [360, 184] width 557 height 11
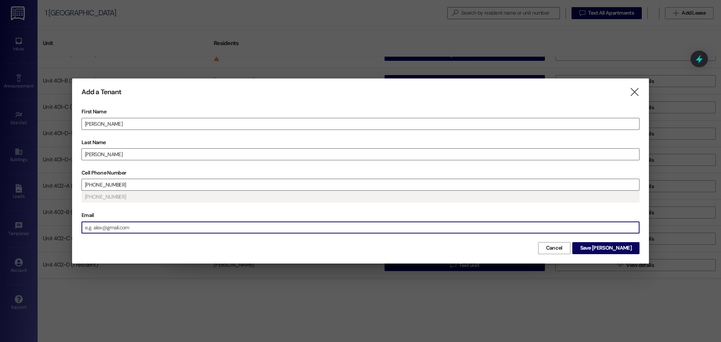
click at [147, 227] on input "Email" at bounding box center [360, 227] width 557 height 11
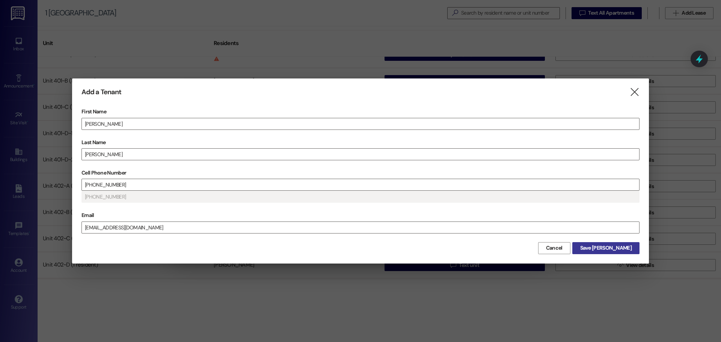
click at [630, 245] on span "Save [PERSON_NAME]" at bounding box center [605, 248] width 51 height 8
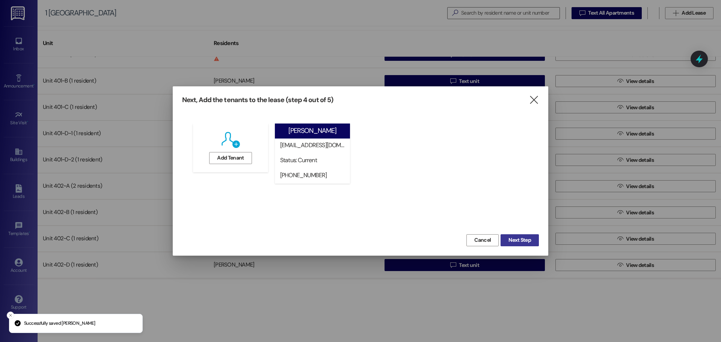
click at [515, 238] on span "Next Step" at bounding box center [520, 240] width 23 height 8
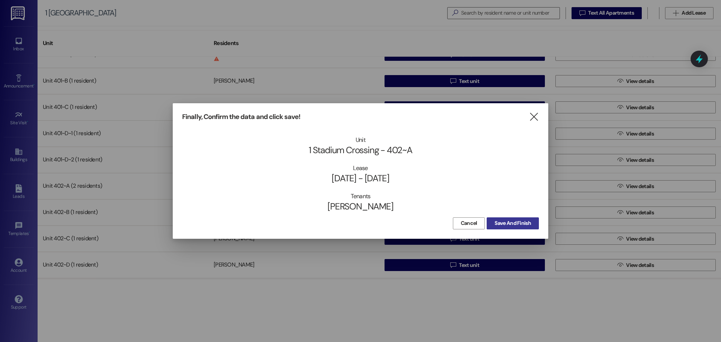
click at [515, 225] on span "Save And Finish" at bounding box center [513, 223] width 36 height 8
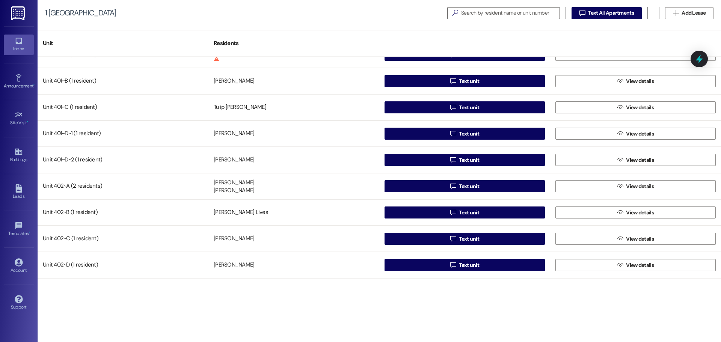
click at [23, 40] on icon at bounding box center [19, 41] width 8 height 8
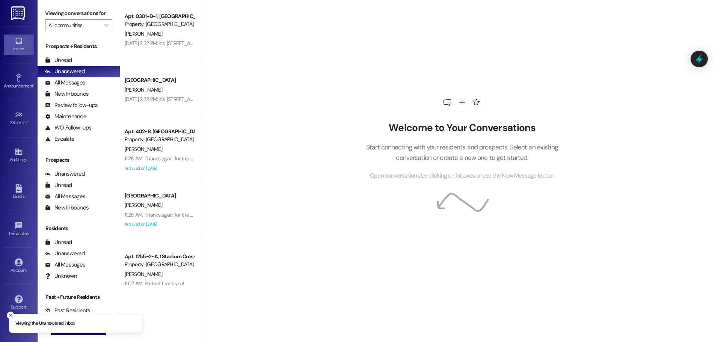
click at [9, 317] on icon "Close toast" at bounding box center [10, 315] width 5 height 5
click at [73, 326] on span "New Message" at bounding box center [83, 329] width 31 height 8
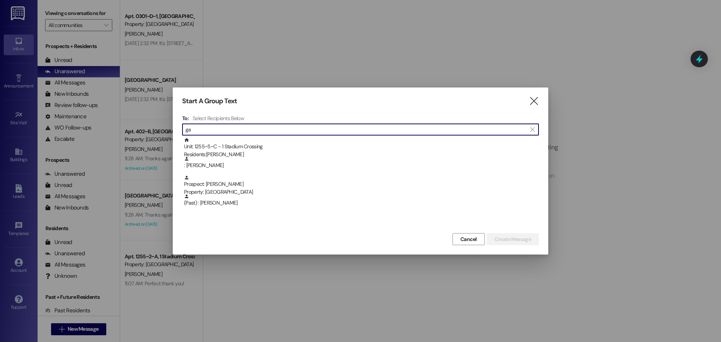
type input "g"
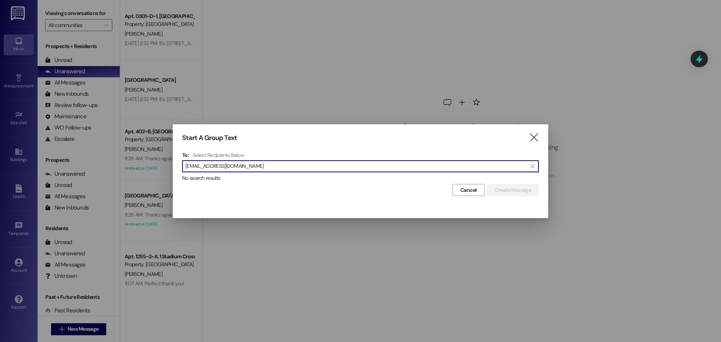
click at [238, 164] on input "[EMAIL_ADDRESS][DOMAIN_NAME]" at bounding box center [356, 166] width 341 height 11
type input "8058372239"
click at [346, 201] on div "Start A Group Text  To: Select Recipients Below  8058372239  No search resul…" at bounding box center [361, 165] width 376 height 82
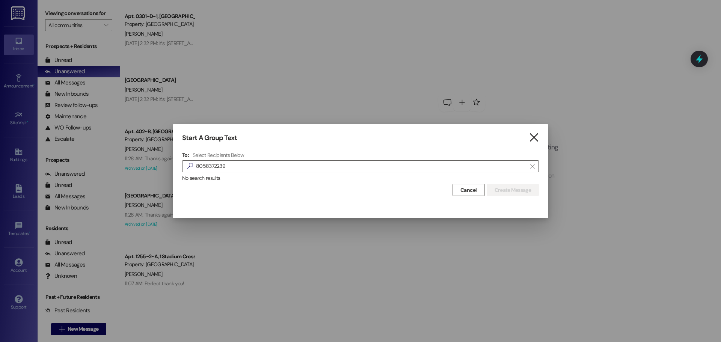
click at [533, 134] on icon "" at bounding box center [534, 138] width 10 height 8
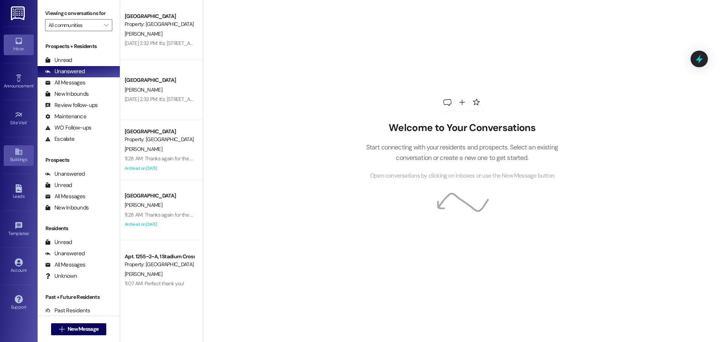
click at [18, 152] on icon at bounding box center [18, 152] width 7 height 6
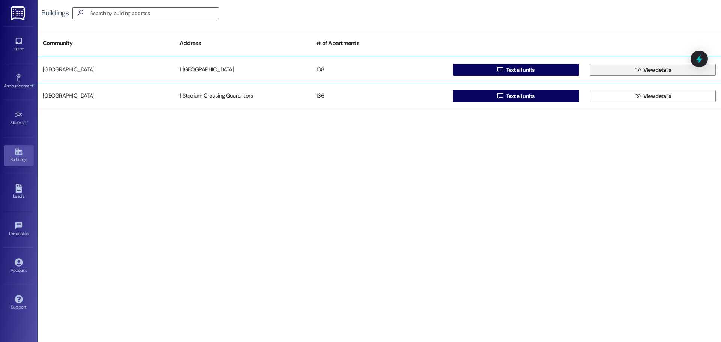
click at [651, 74] on span " View details" at bounding box center [652, 69] width 39 height 11
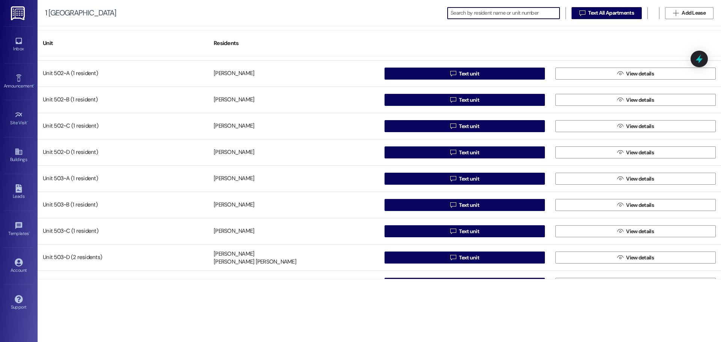
scroll to position [3407, 0]
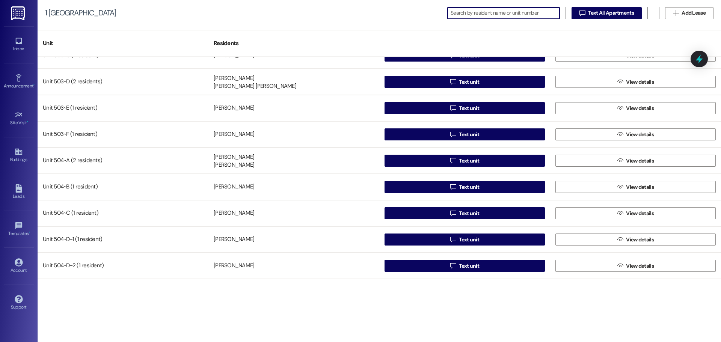
click at [507, 15] on input at bounding box center [505, 13] width 109 height 11
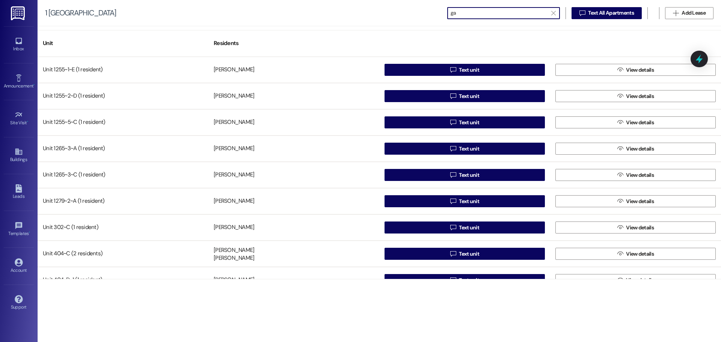
type input "gav"
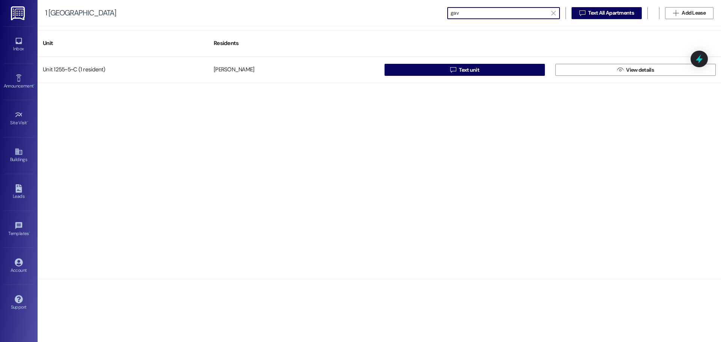
click at [507, 15] on input "gav" at bounding box center [499, 13] width 97 height 11
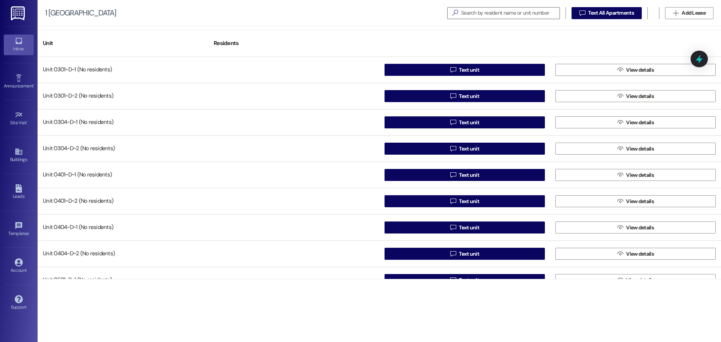
click at [24, 47] on div "Inbox" at bounding box center [19, 49] width 38 height 8
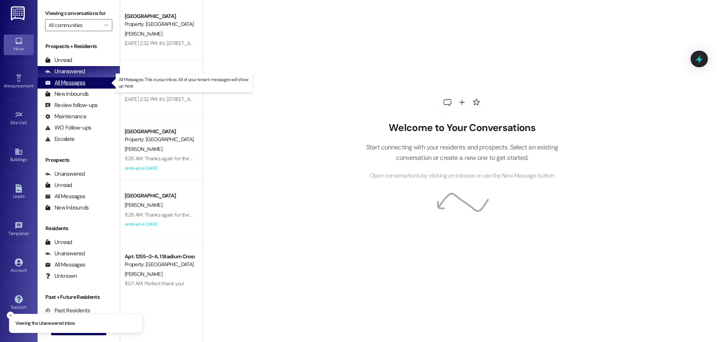
click at [68, 78] on div "All Messages (undefined)" at bounding box center [79, 82] width 82 height 11
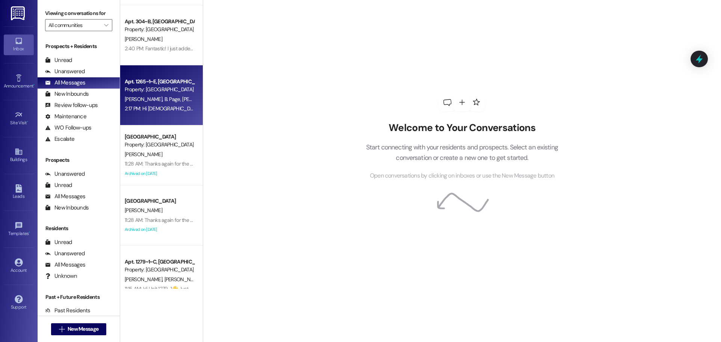
scroll to position [113, 0]
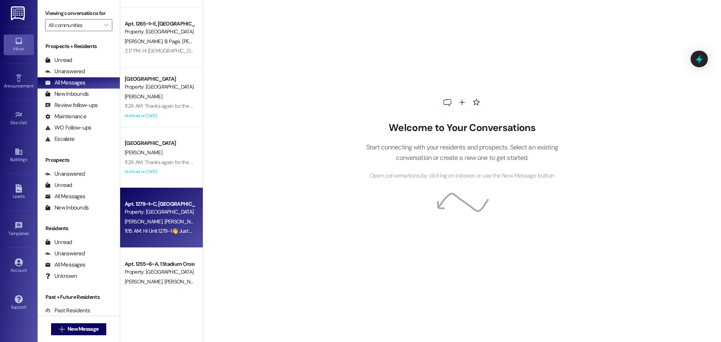
click at [148, 215] on div "Property: [GEOGRAPHIC_DATA]" at bounding box center [159, 212] width 69 height 8
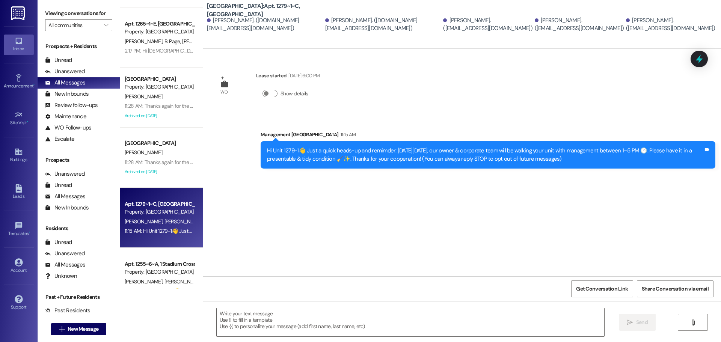
drag, startPoint x: 262, startPoint y: 150, endPoint x: 632, endPoint y: 169, distance: 370.6
click at [632, 169] on div "Sent via SMS Management Stadium Crossing 11:15 AM Hi Unit 1279-1👋 Just a quick …" at bounding box center [488, 149] width 466 height 49
click at [383, 157] on div "Hi Unit 1279-1👋 Just a quick heads-up and remimder: On Mon, Sept 15, our owner …" at bounding box center [485, 155] width 437 height 16
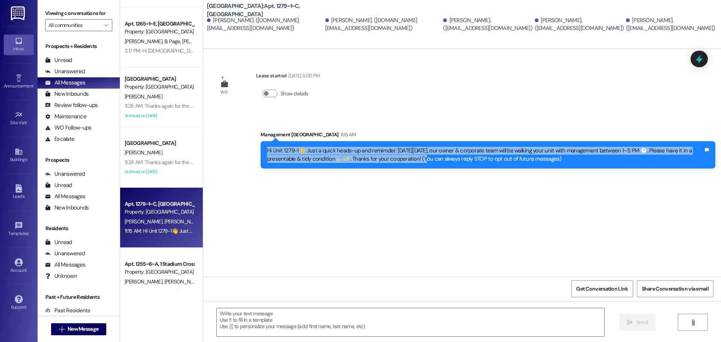
drag, startPoint x: 413, startPoint y: 159, endPoint x: 257, endPoint y: 152, distance: 156.8
click at [261, 152] on div "Hi Unit 1279-1👋 Just a quick heads-up and remimder: On Mon, Sept 15, our owner …" at bounding box center [488, 154] width 455 height 27
copy div "Hi Unit 1279-1👋 Just a quick heads-up and remimder: On Mon, Sept 15, our owner …"
click at [73, 331] on span "New Message" at bounding box center [83, 329] width 31 height 8
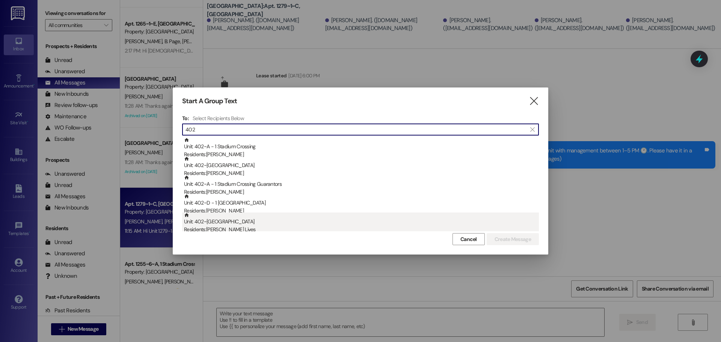
type input "402"
click at [234, 218] on div "Unit: 402~B - 1 Stadium Crossing Residents: Jackson Lives" at bounding box center [361, 223] width 355 height 21
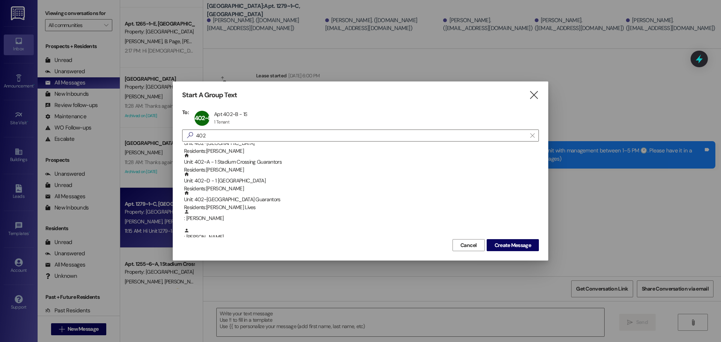
scroll to position [0, 0]
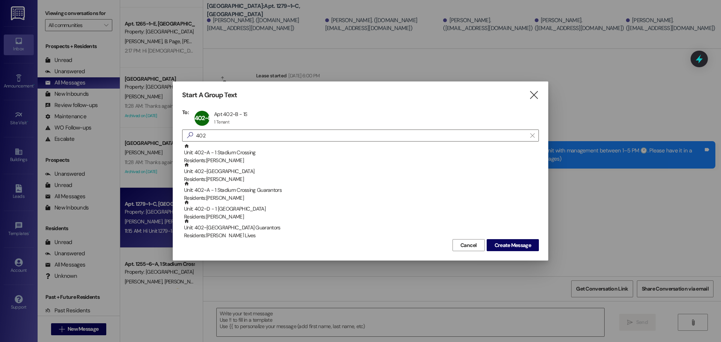
click at [243, 174] on div "Unit: 402~C - 1 Stadium Crossing Residents: William Frederiksen" at bounding box center [361, 172] width 355 height 21
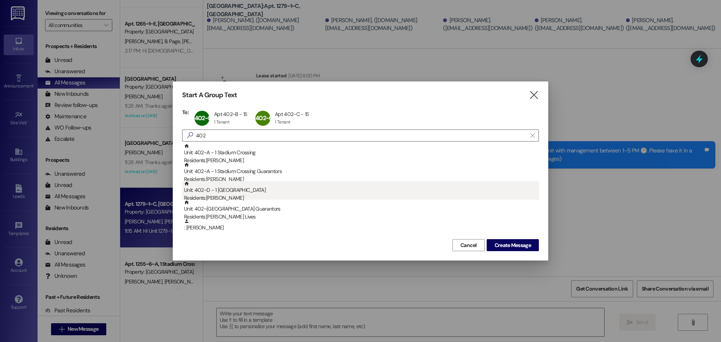
click at [237, 193] on div "Unit: 402~D - 1 Stadium Crossing Residents: Maximilliano Martinez" at bounding box center [361, 191] width 355 height 21
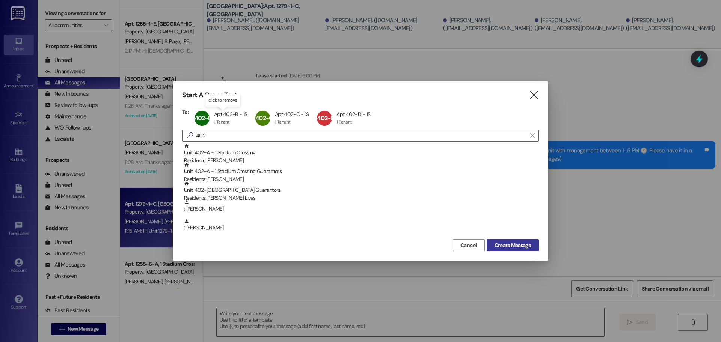
click at [521, 242] on span "Create Message" at bounding box center [513, 246] width 36 height 8
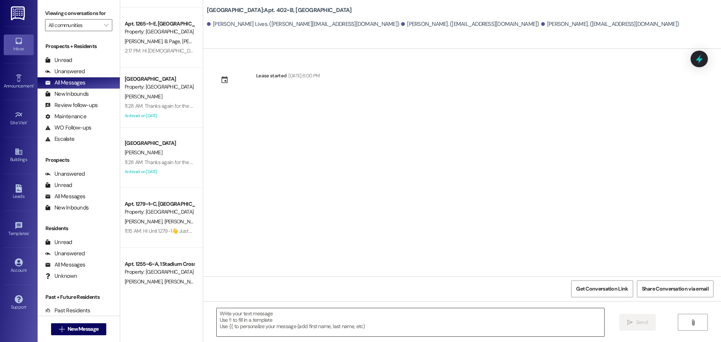
click at [248, 320] on textarea at bounding box center [411, 322] width 388 height 28
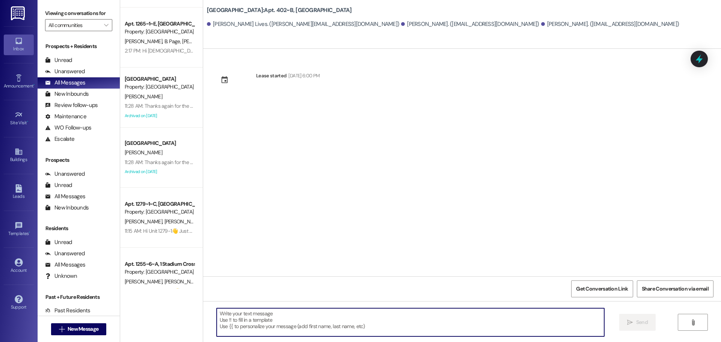
paste textarea "Hi Unit 1279-1👋 Just a quick heads-up and remimder: On Mon, Sept 15, our owner …"
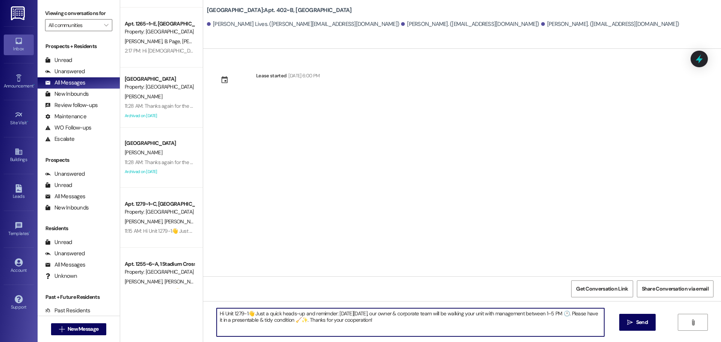
drag, startPoint x: 243, startPoint y: 313, endPoint x: 230, endPoint y: 311, distance: 13.7
click at [230, 311] on textarea "Hi Unit 1279-1👋 Just a quick heads-up and remimder: On Mon, Sept 15, our owner …" at bounding box center [411, 322] width 388 height 28
type textarea "Hi Unit 402👋 Just a quick heads-up and remimder: On Mon, Sept 15, our owner & c…"
click at [637, 324] on span "Send" at bounding box center [642, 323] width 12 height 8
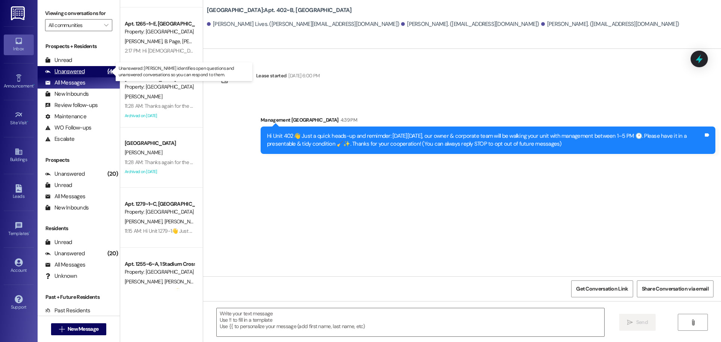
click at [69, 71] on div "Unanswered" at bounding box center [65, 72] width 40 height 8
